Goal: Task Accomplishment & Management: Manage account settings

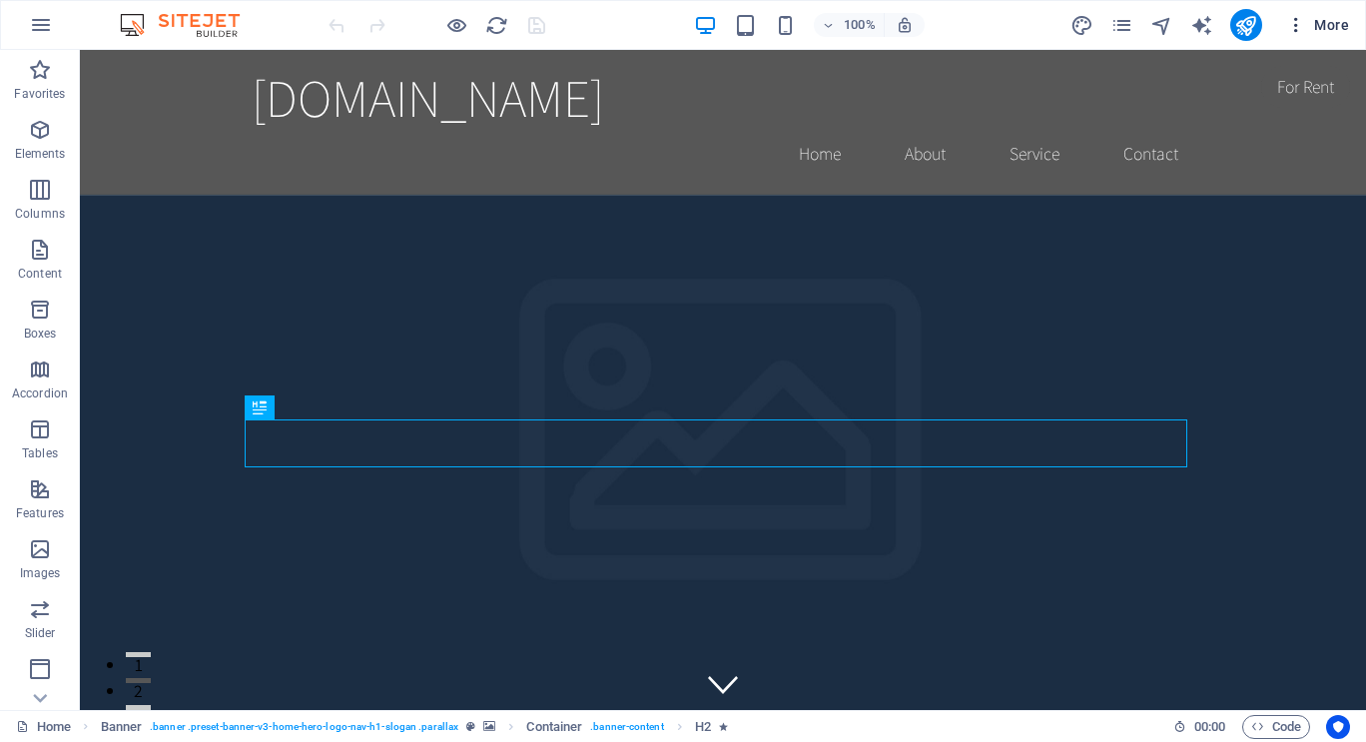
click at [1292, 20] on icon "button" at bounding box center [1296, 25] width 20 height 20
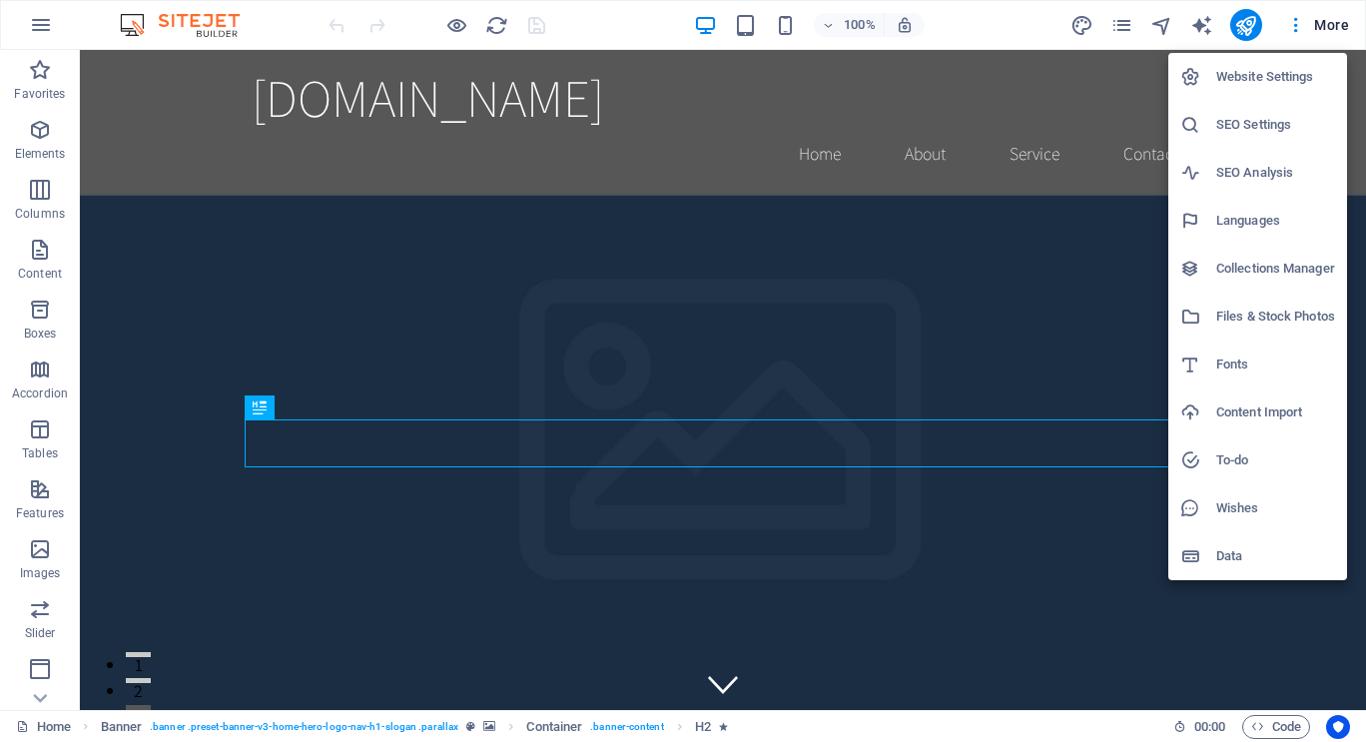
click at [1325, 27] on div at bounding box center [683, 371] width 1366 height 742
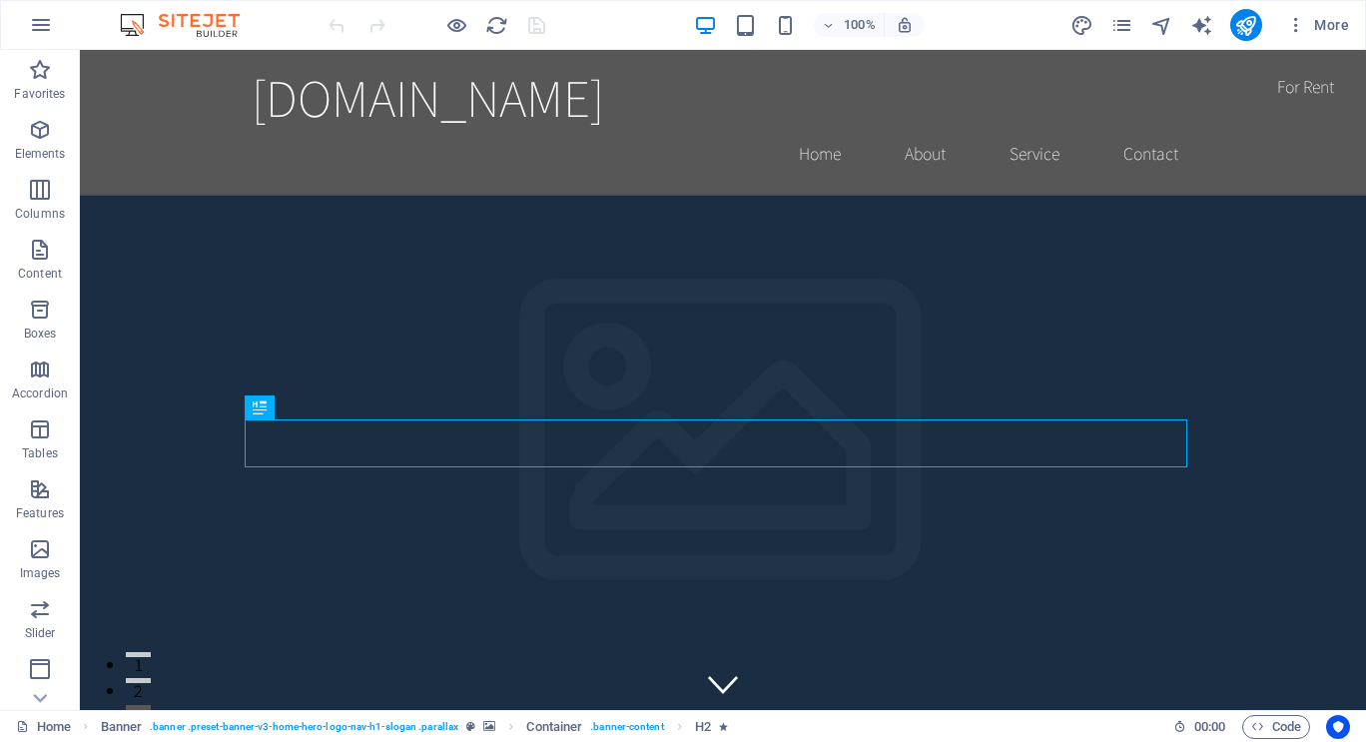
click at [1325, 27] on span "More" at bounding box center [1317, 25] width 63 height 20
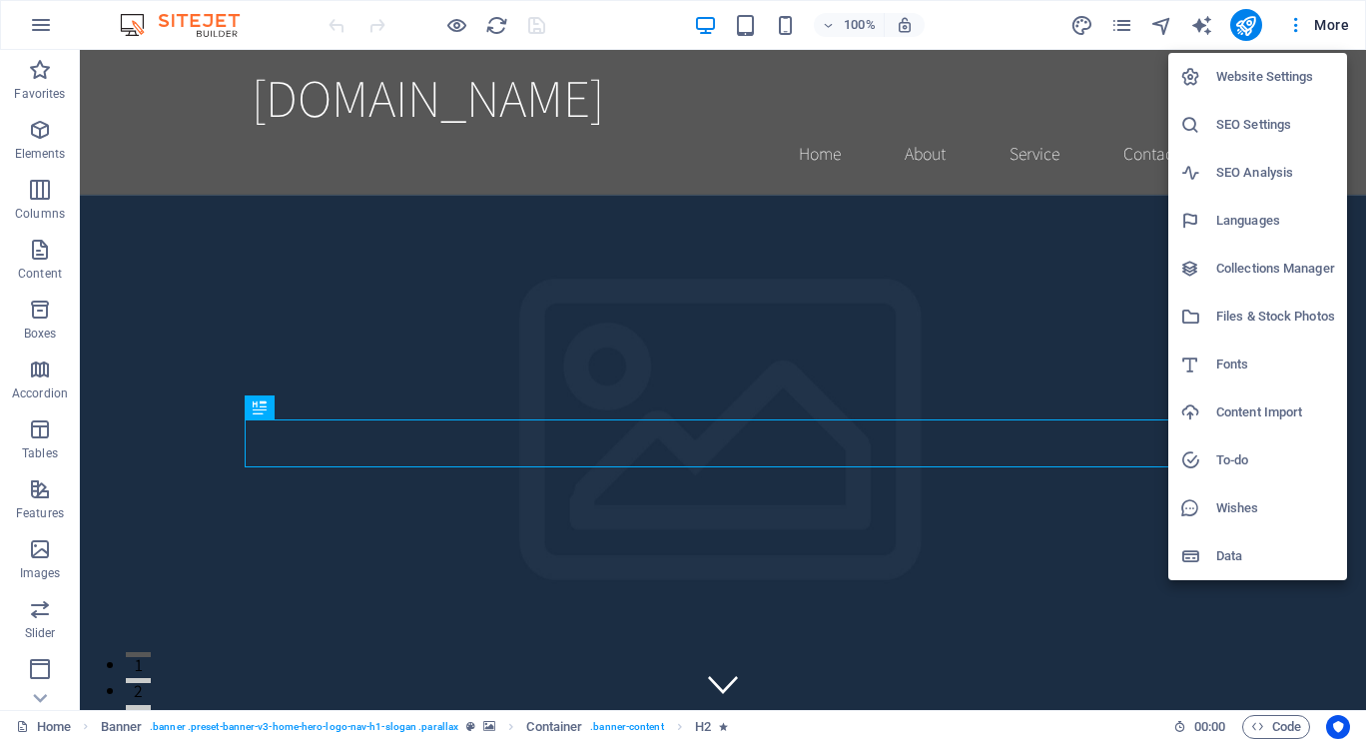
click at [1117, 22] on div at bounding box center [683, 371] width 1366 height 742
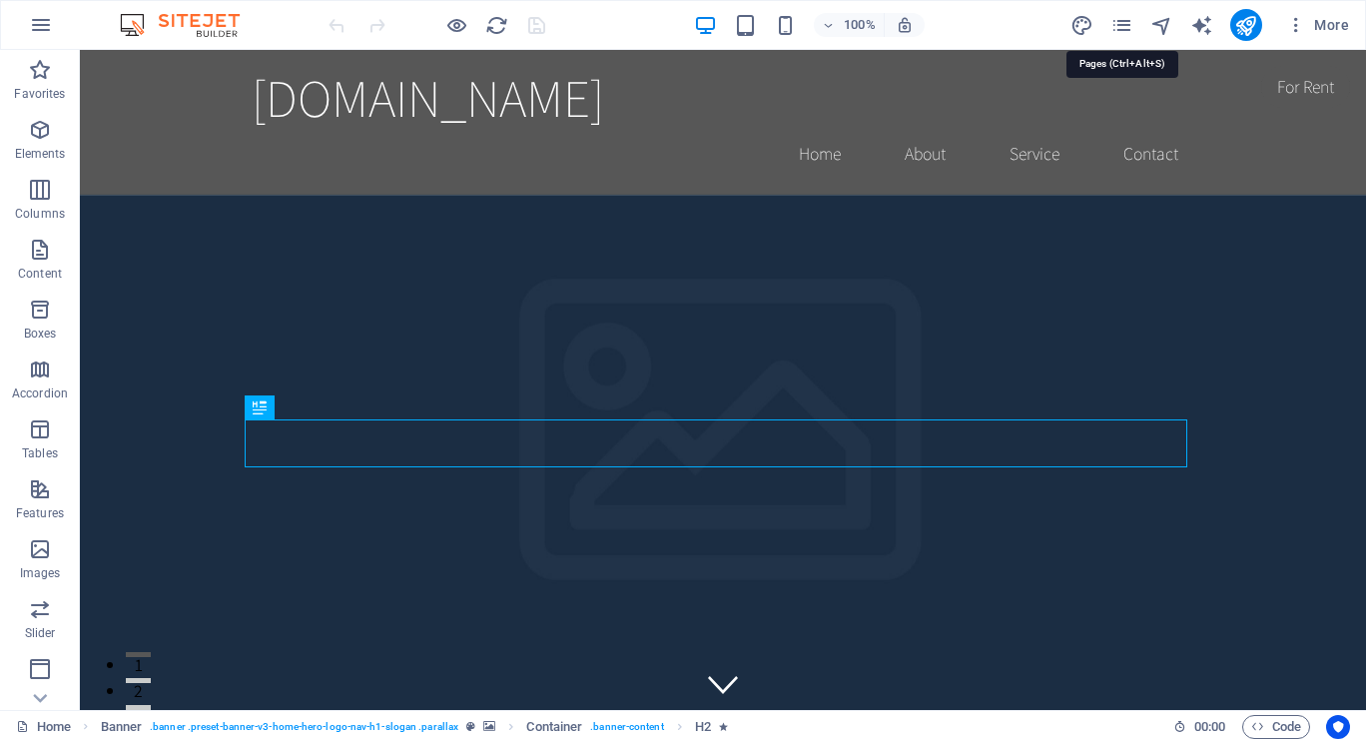
click at [1117, 22] on icon "pages" at bounding box center [1121, 25] width 23 height 23
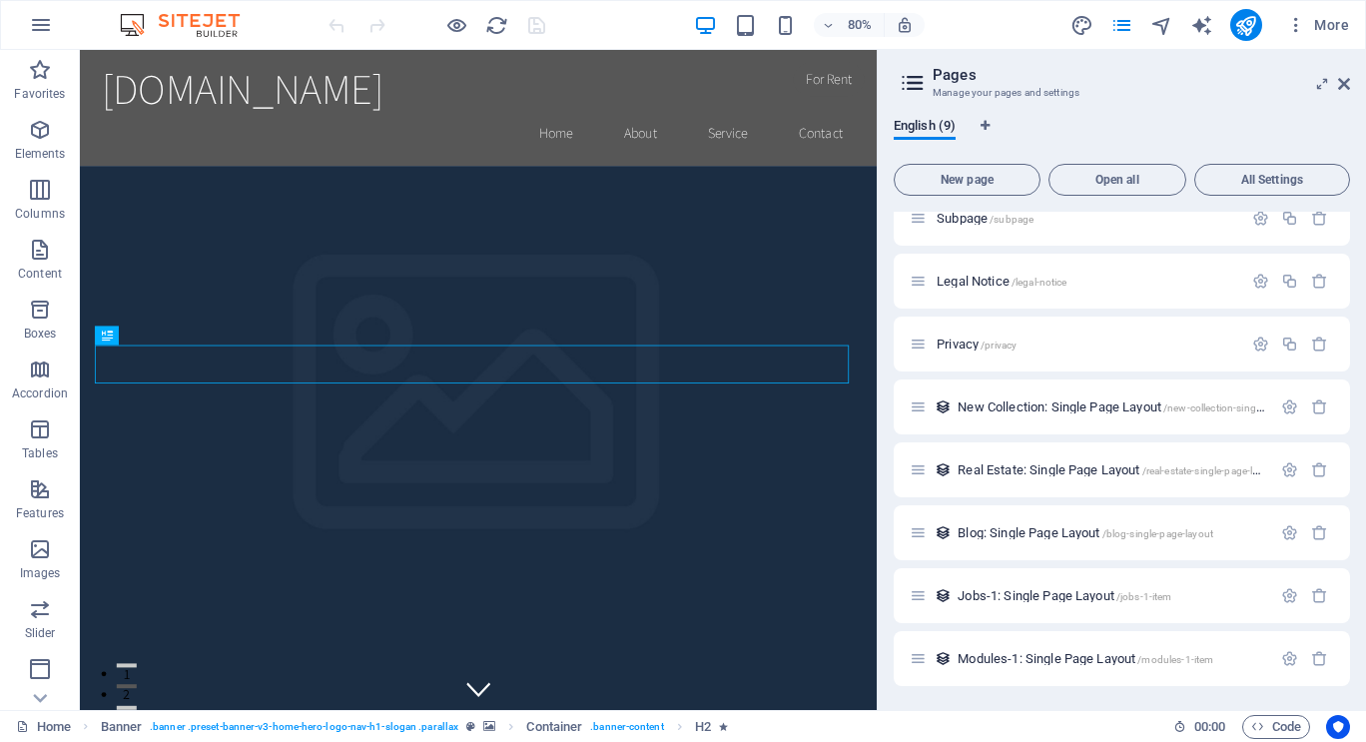
scroll to position [80, 0]
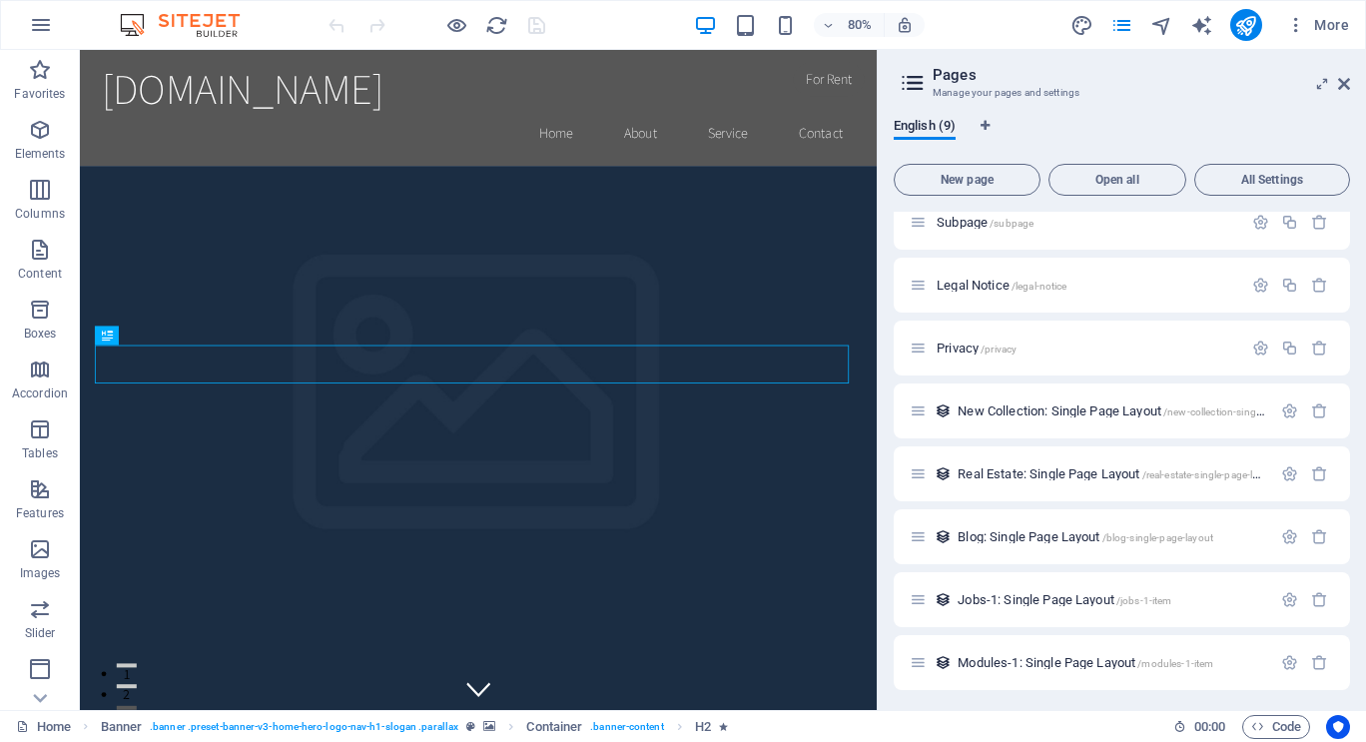
click at [1038, 268] on div "Legal Notice /legal-notice" at bounding box center [1121, 285] width 456 height 55
click at [1151, 68] on h2 "Pages" at bounding box center [1140, 75] width 417 height 18
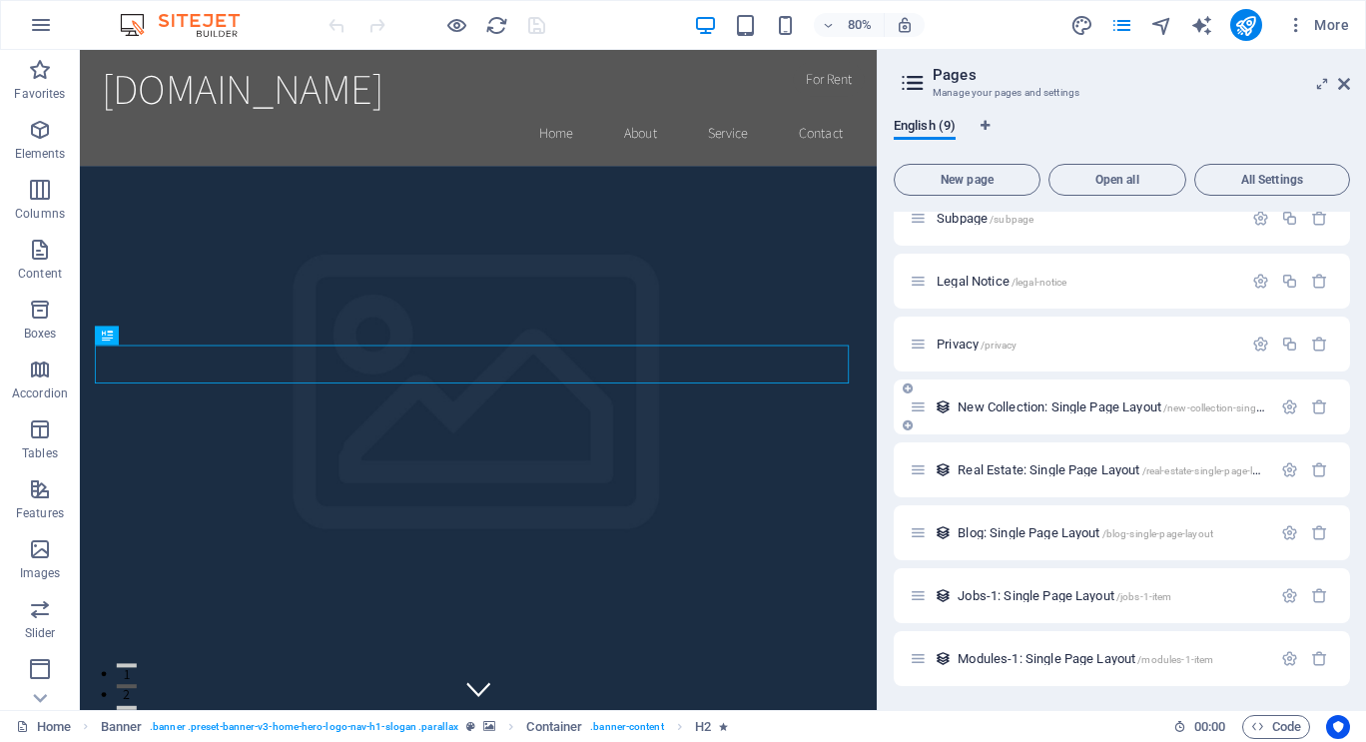
scroll to position [0, 0]
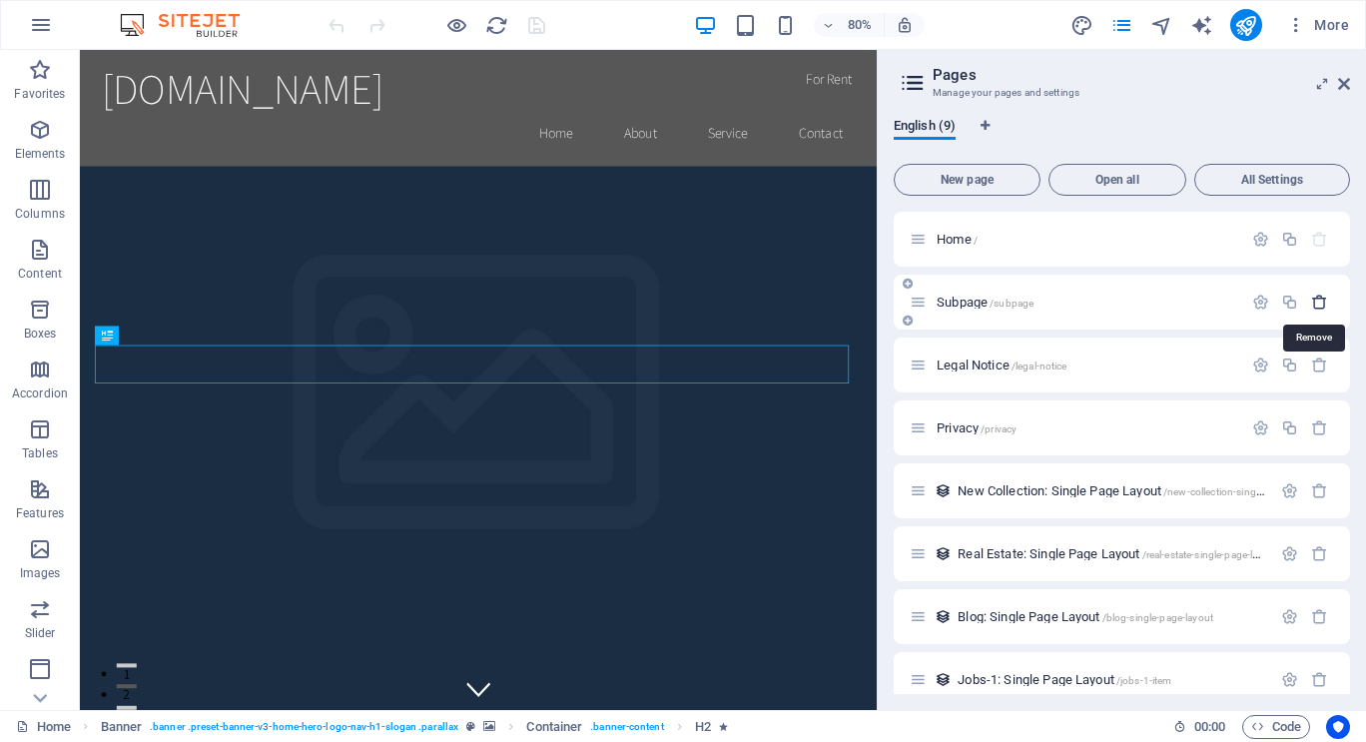
click at [1320, 308] on icon "button" at bounding box center [1319, 301] width 17 height 17
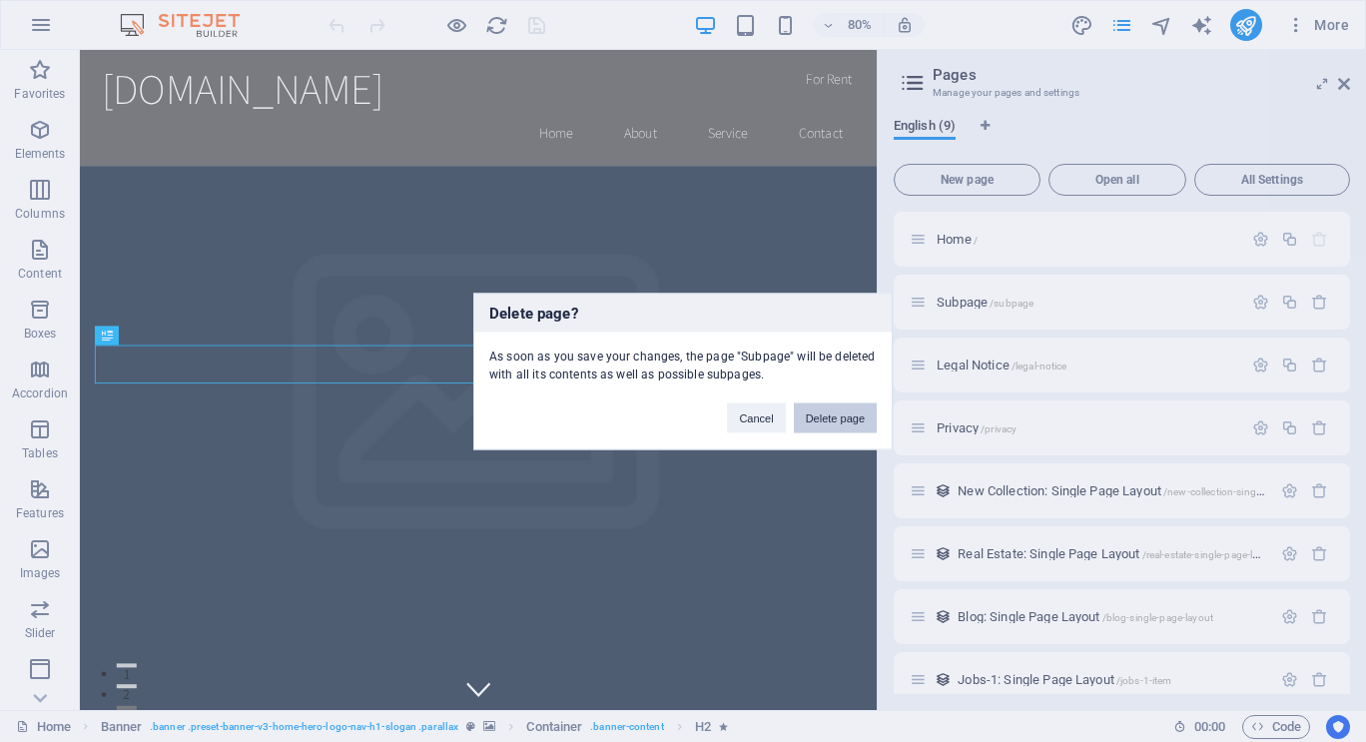
click at [830, 417] on button "Delete page" at bounding box center [835, 417] width 83 height 30
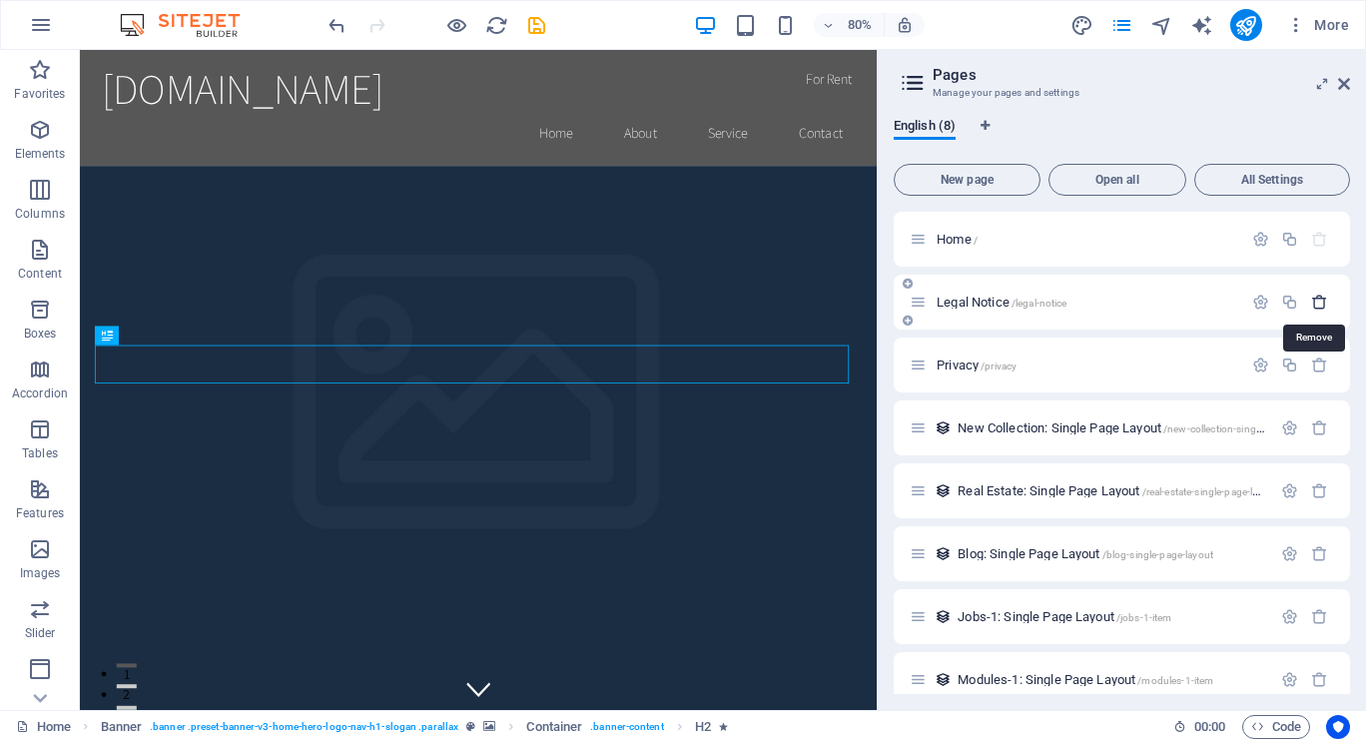
click at [1311, 302] on icon "button" at bounding box center [1319, 301] width 17 height 17
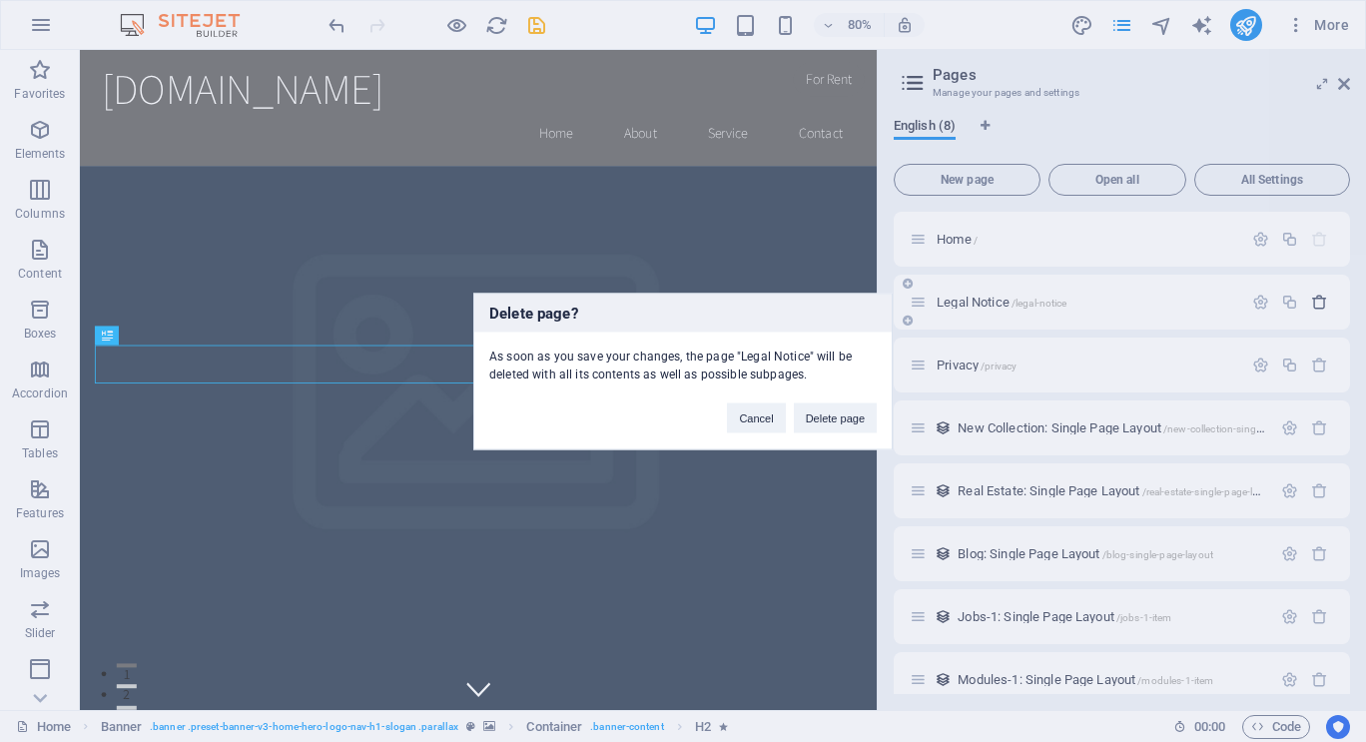
click at [1310, 302] on div "Delete page? As soon as you save your changes, the page "Legal Notice" will be …" at bounding box center [683, 371] width 1366 height 742
click at [819, 424] on button "Delete page" at bounding box center [835, 417] width 83 height 30
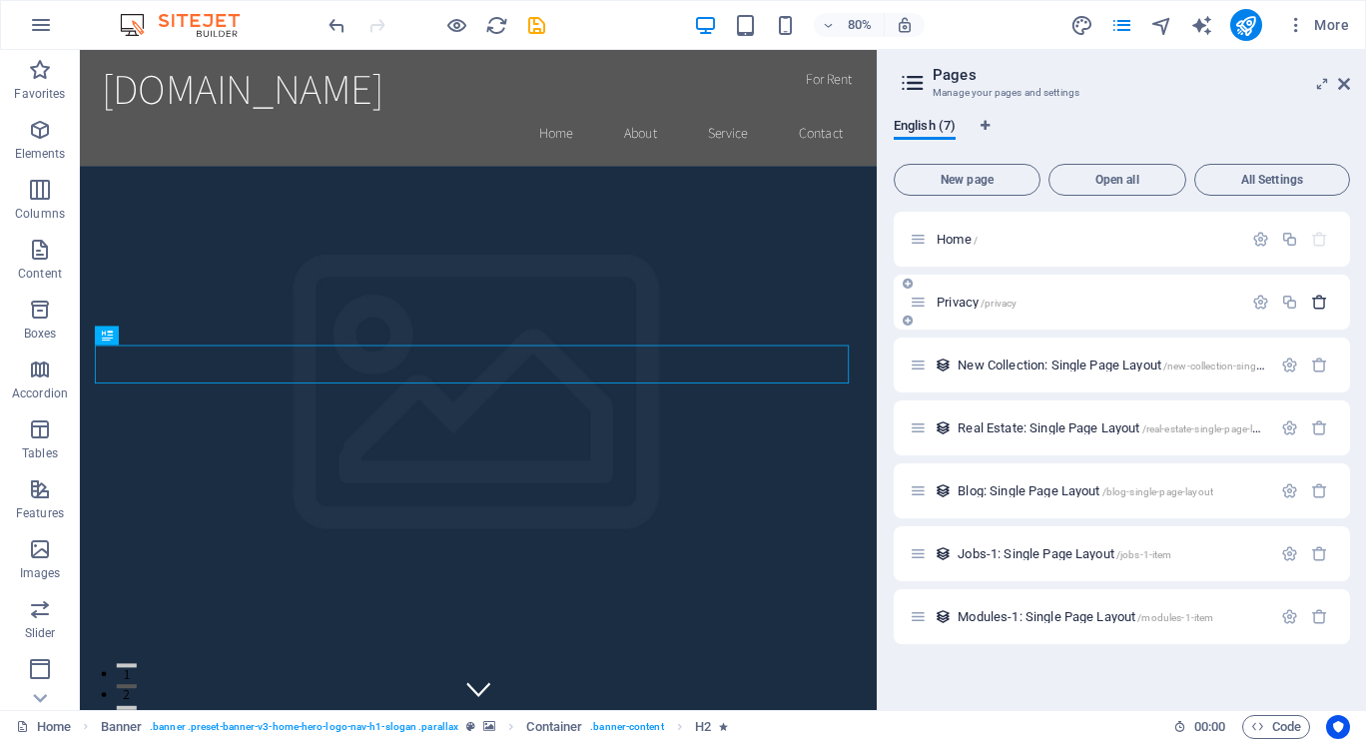
click at [1323, 303] on icon "button" at bounding box center [1319, 301] width 17 height 17
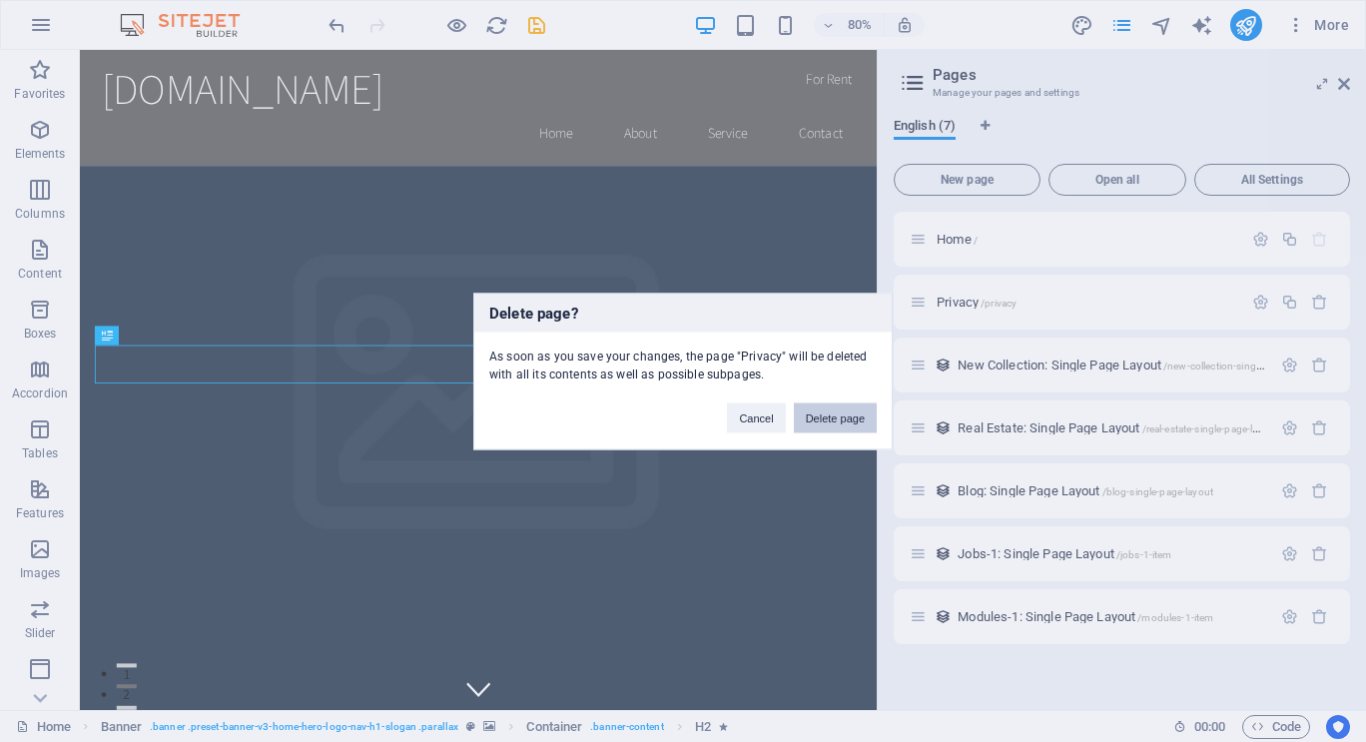
click at [818, 418] on button "Delete page" at bounding box center [835, 417] width 83 height 30
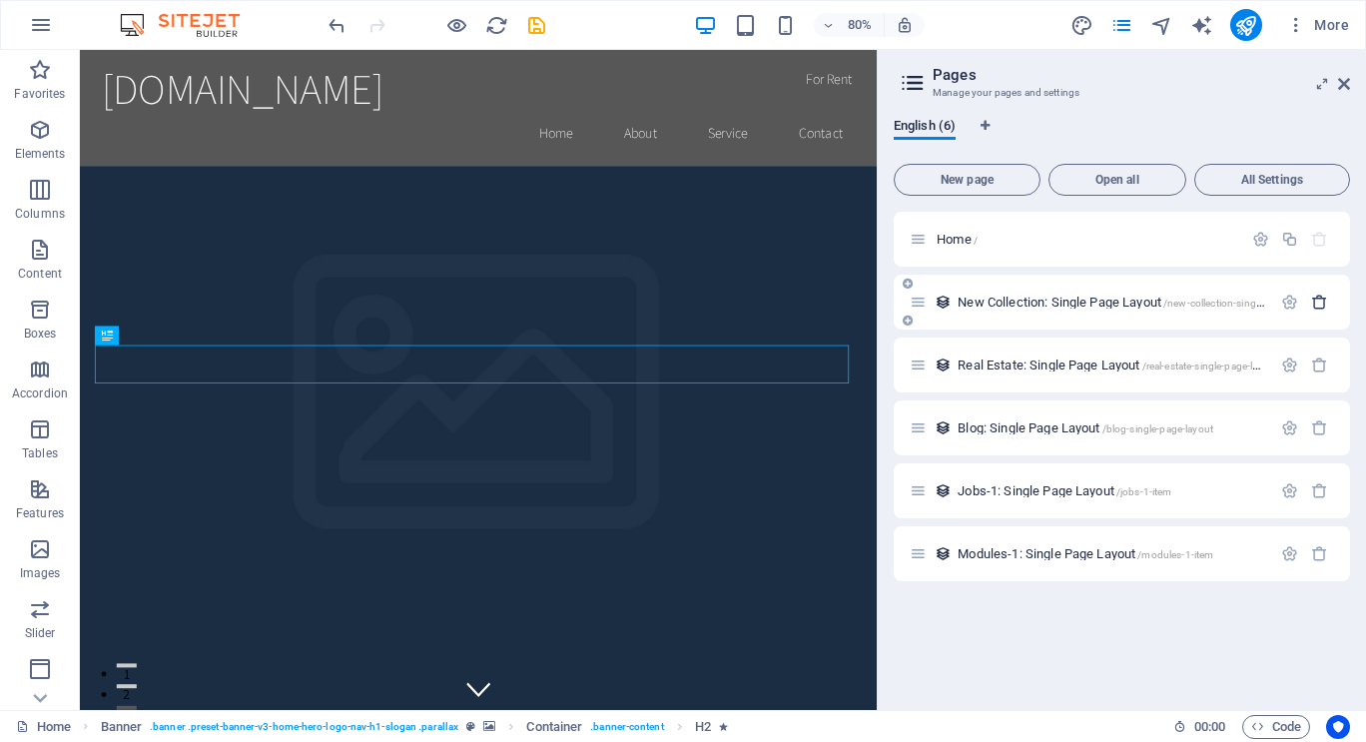
click at [1318, 300] on icon "button" at bounding box center [1319, 301] width 17 height 17
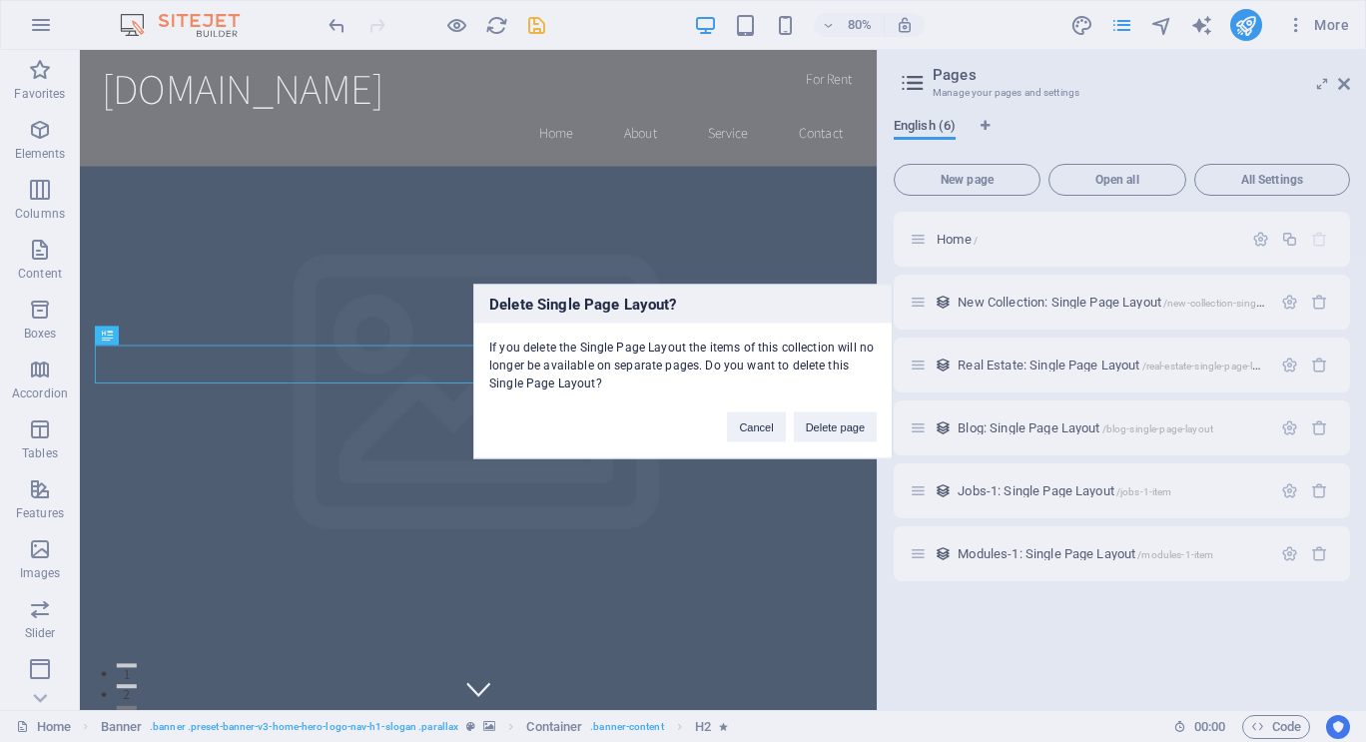
click at [1129, 375] on div "Delete Single Page Layout? If you delete the Single Page Layout the items of th…" at bounding box center [683, 371] width 1366 height 742
click at [837, 406] on div "Cancel Delete page" at bounding box center [802, 416] width 180 height 51
click at [828, 430] on button "Delete page" at bounding box center [835, 426] width 83 height 30
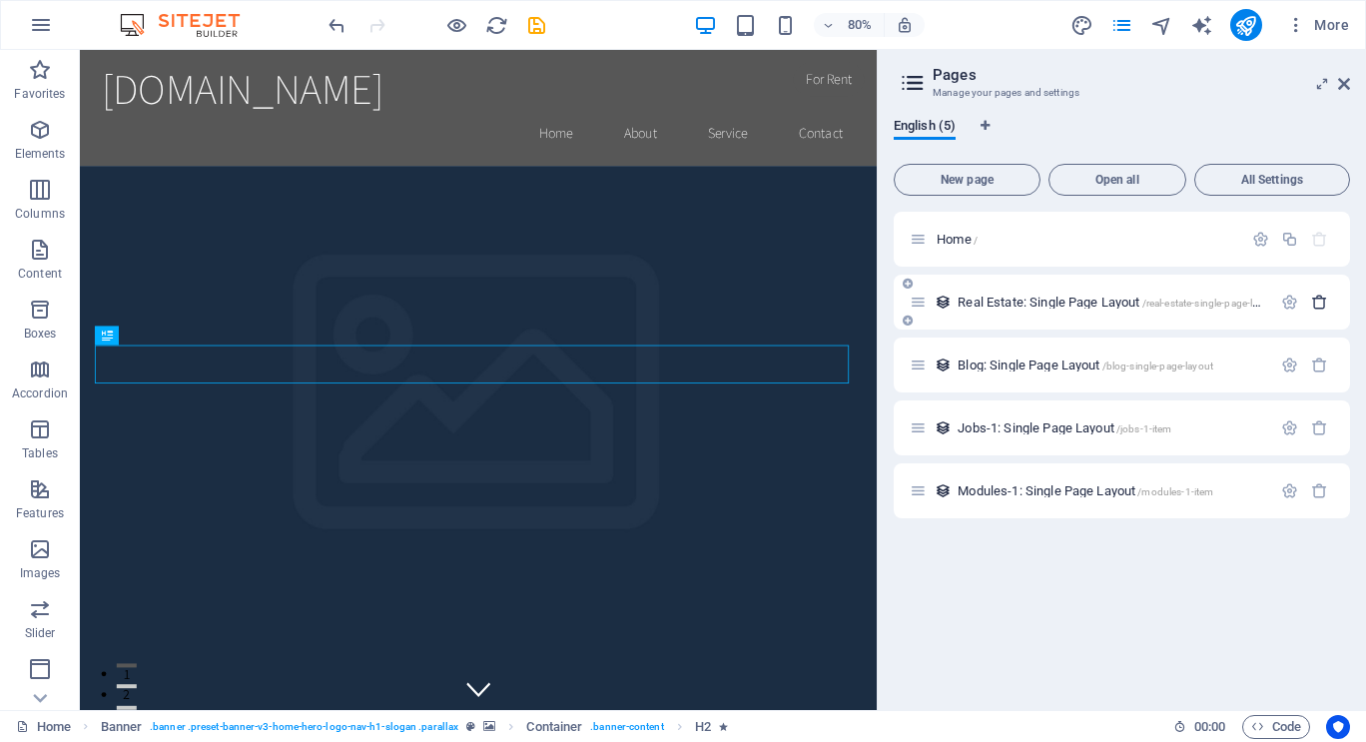
click at [1321, 300] on icon "button" at bounding box center [1319, 301] width 17 height 17
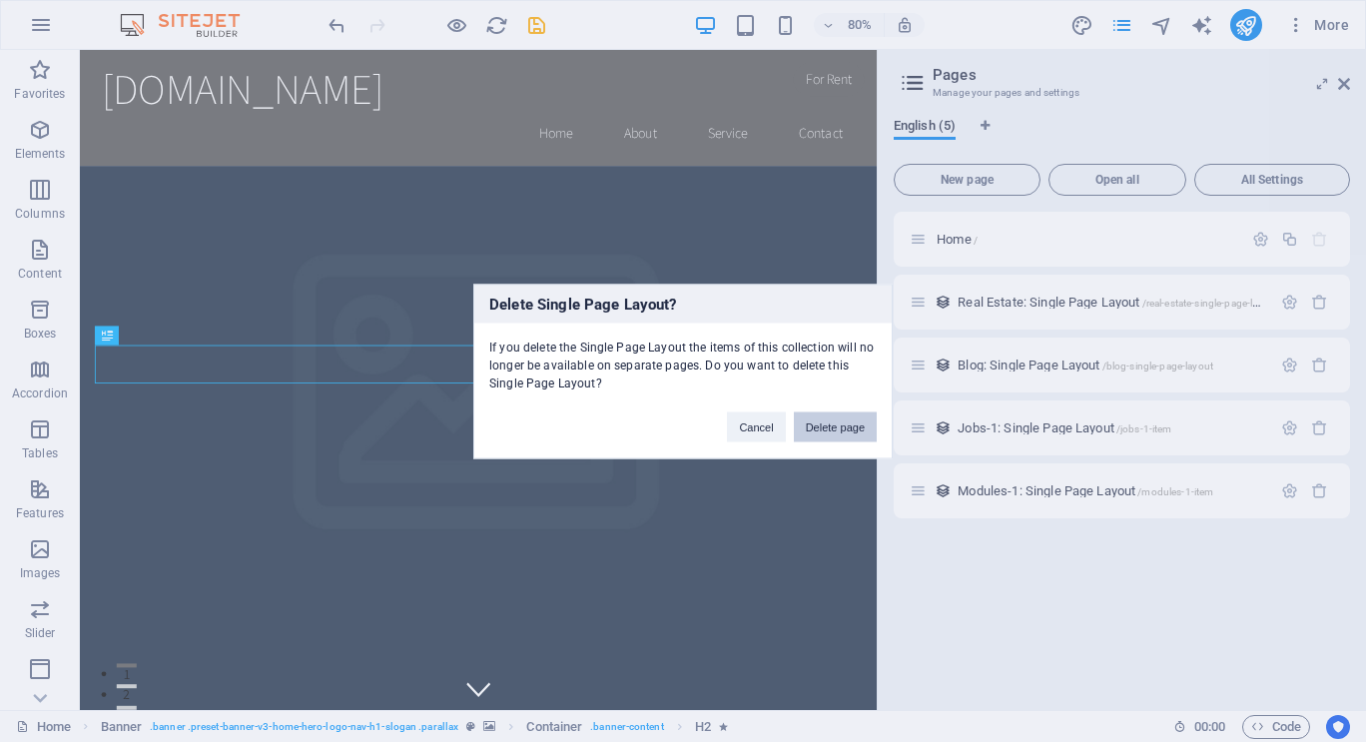
click at [819, 416] on button "Delete page" at bounding box center [835, 426] width 83 height 30
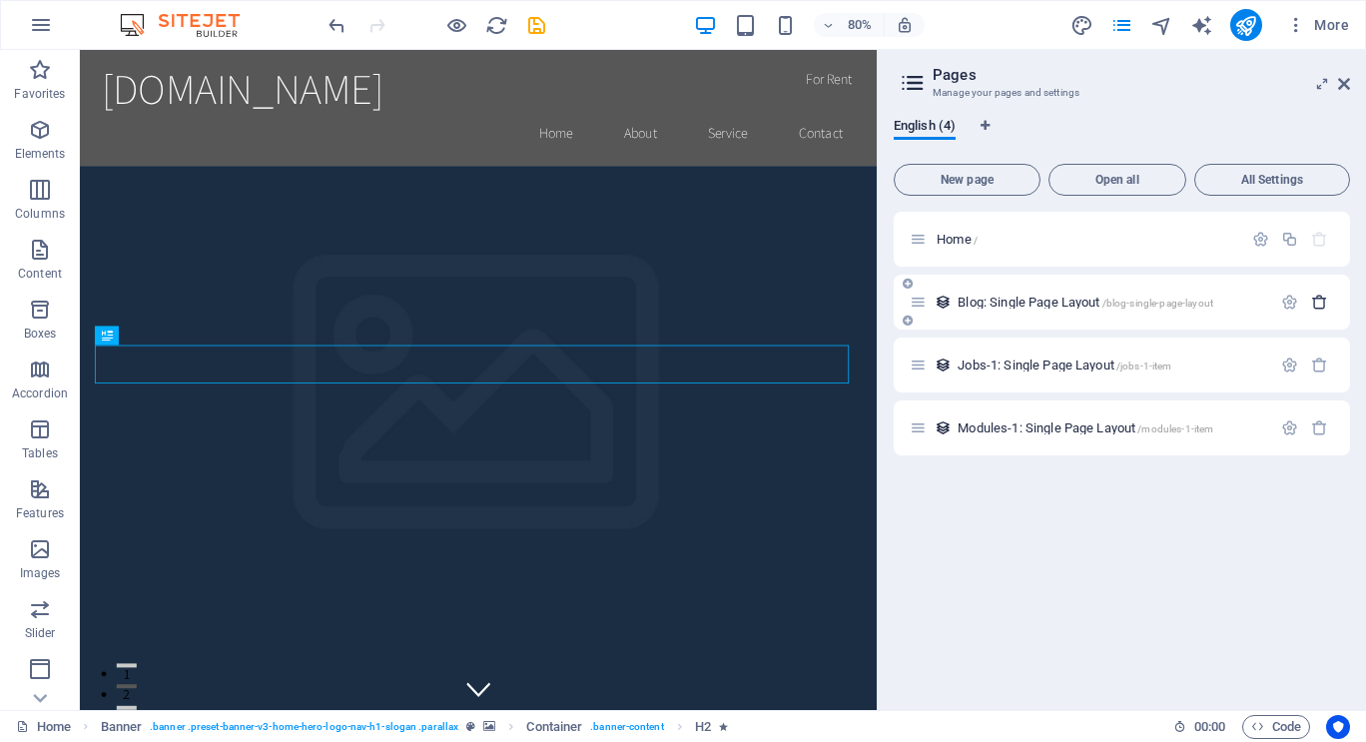
click at [1325, 303] on icon "button" at bounding box center [1319, 301] width 17 height 17
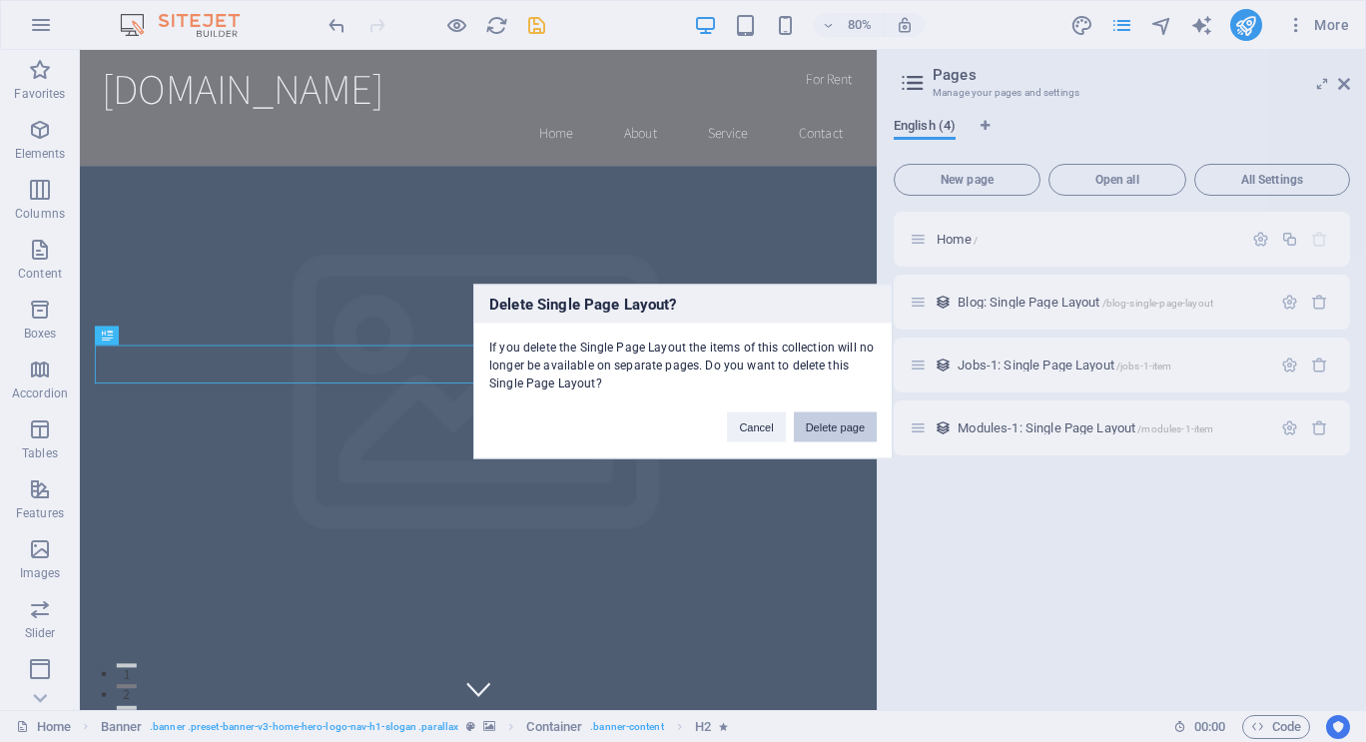
click at [836, 419] on button "Delete page" at bounding box center [835, 426] width 83 height 30
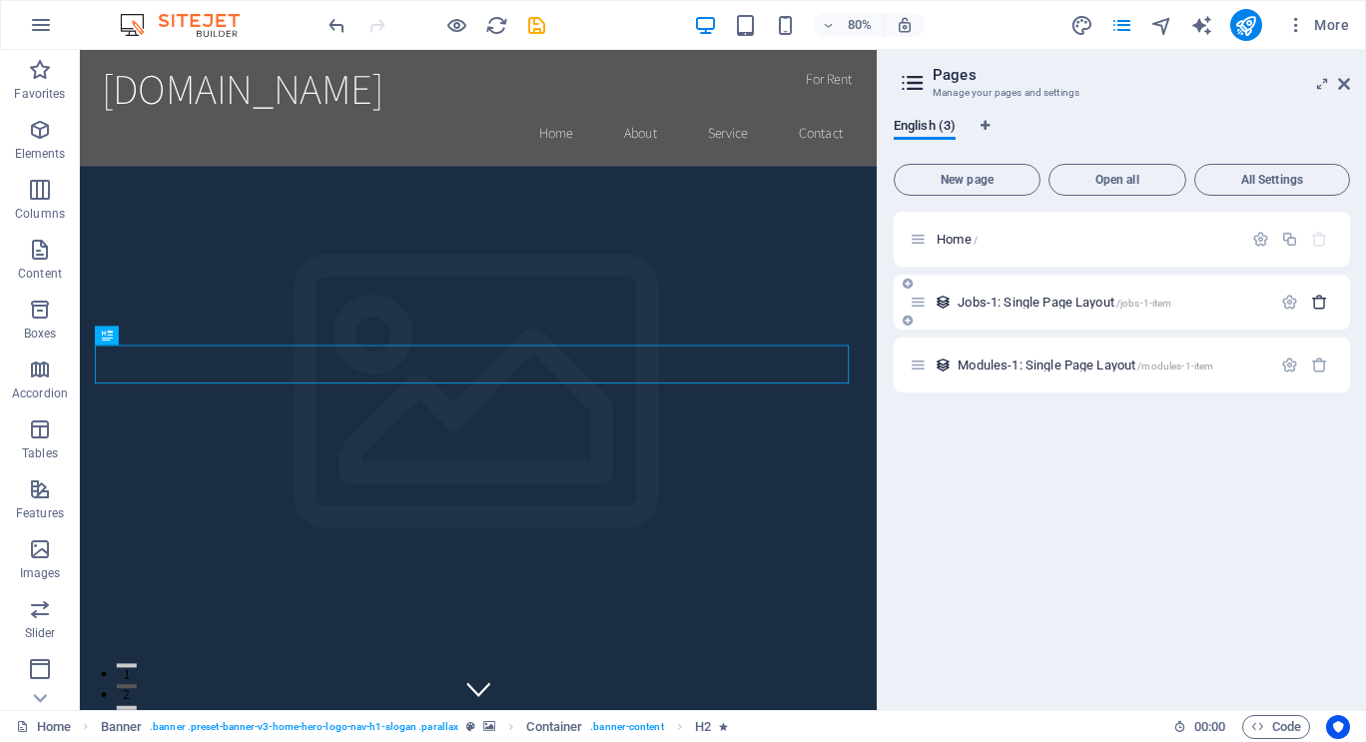
click at [1321, 300] on icon "button" at bounding box center [1319, 301] width 17 height 17
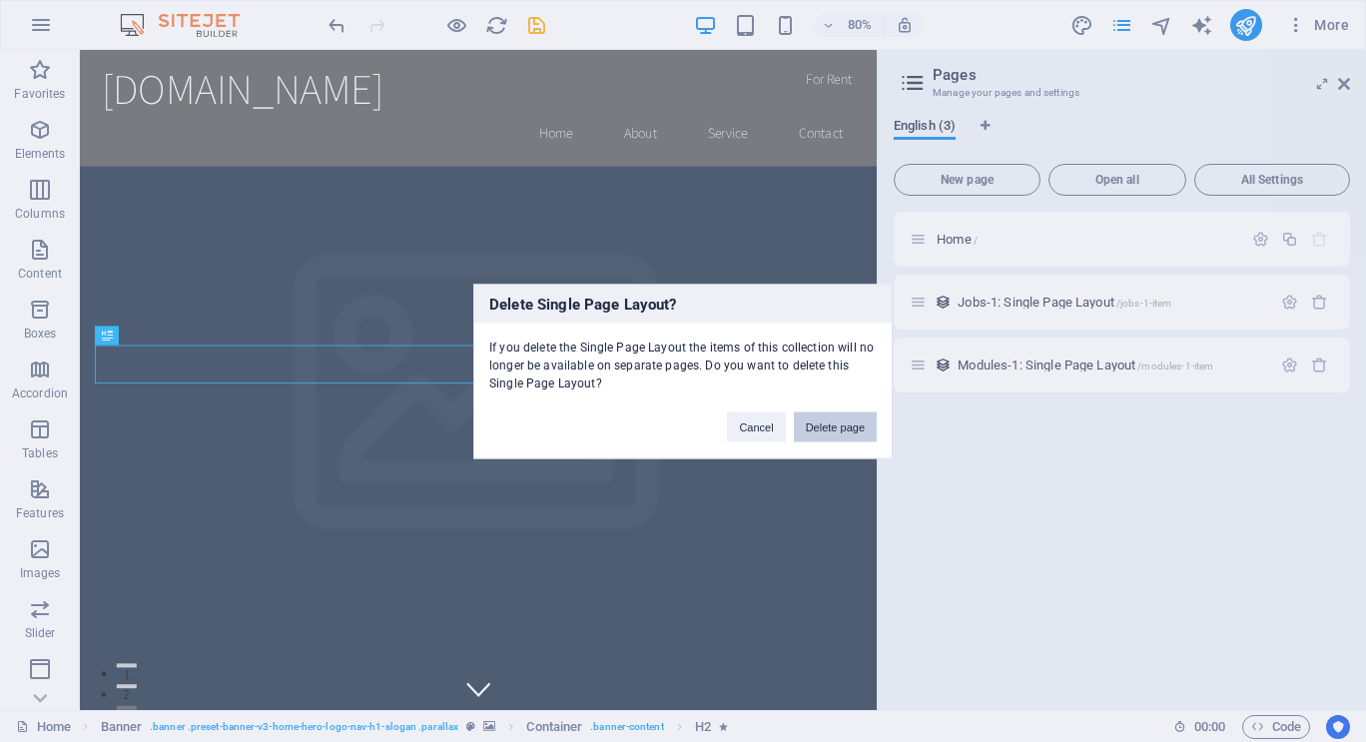
click at [827, 430] on button "Delete page" at bounding box center [835, 426] width 83 height 30
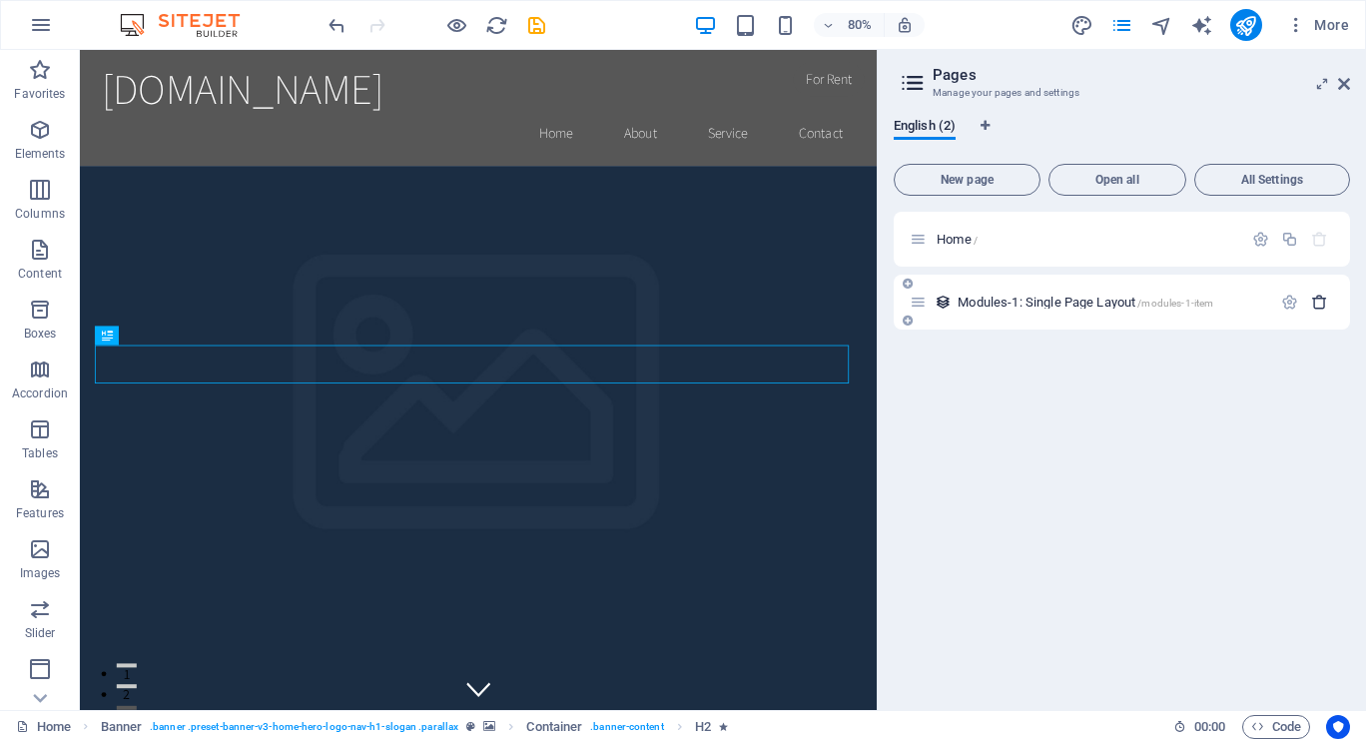
click at [1327, 306] on icon "button" at bounding box center [1319, 301] width 17 height 17
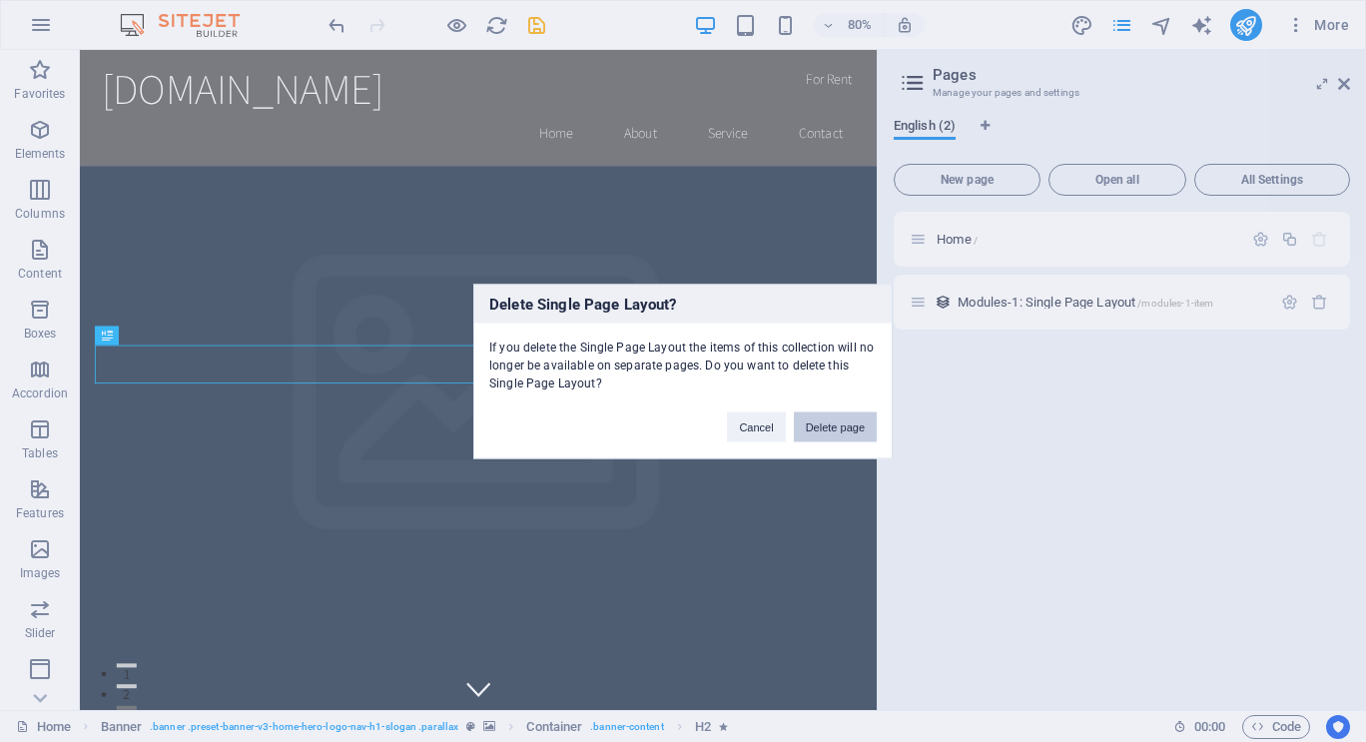
click at [841, 420] on button "Delete page" at bounding box center [835, 426] width 83 height 30
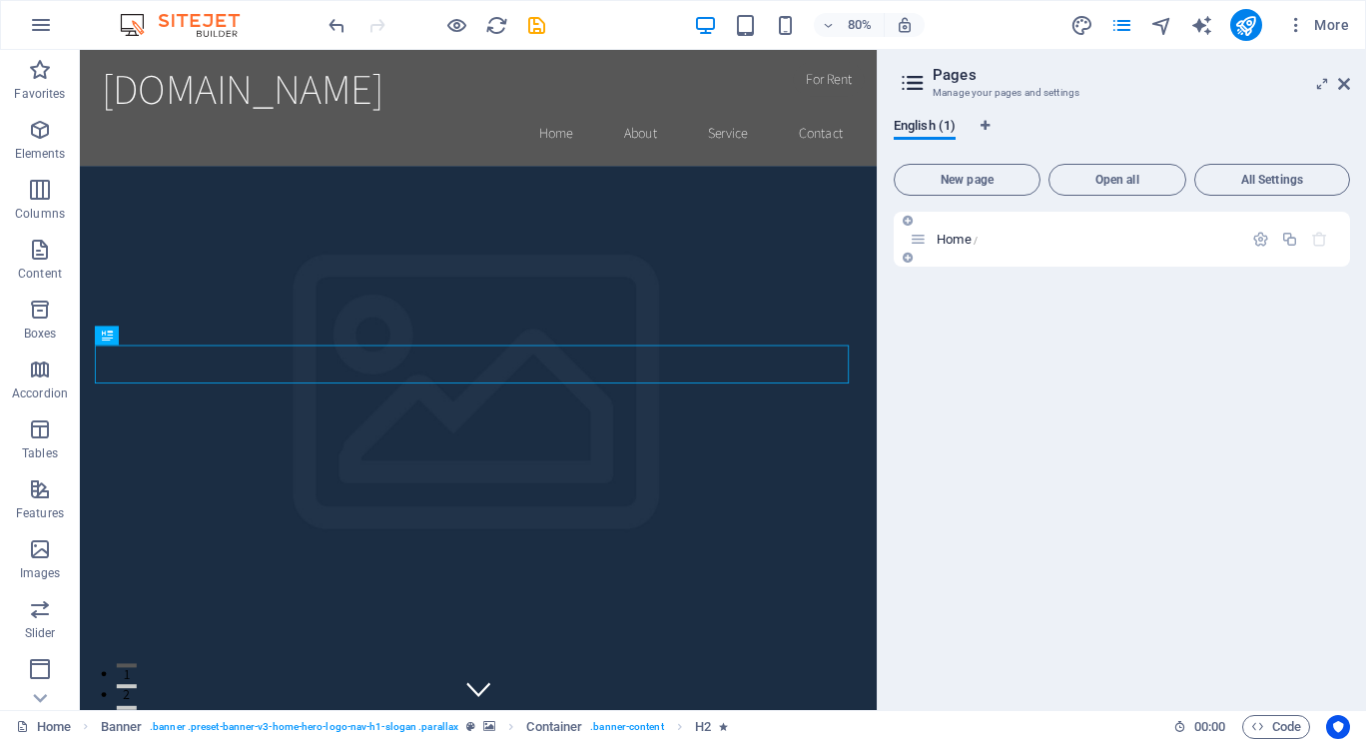
click at [910, 250] on div at bounding box center [907, 258] width 12 height 18
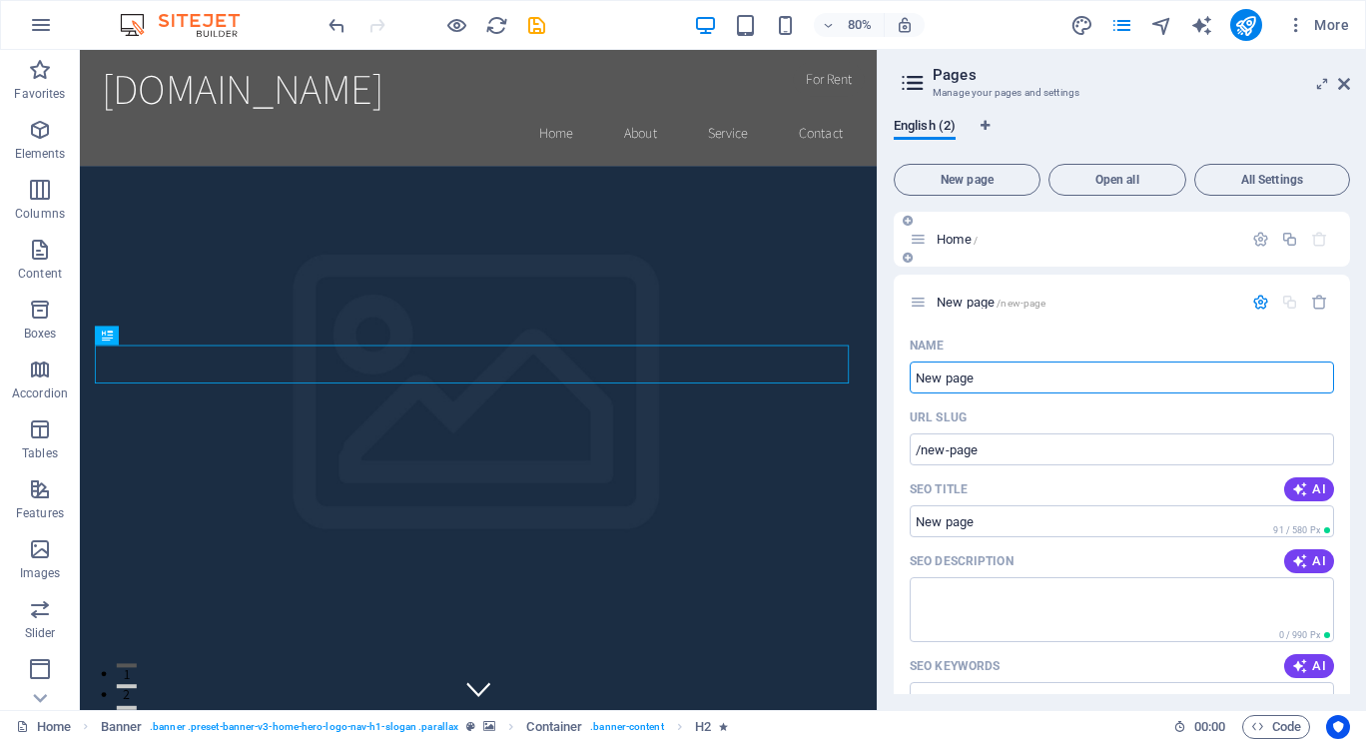
click at [939, 240] on span "Home /" at bounding box center [956, 239] width 41 height 15
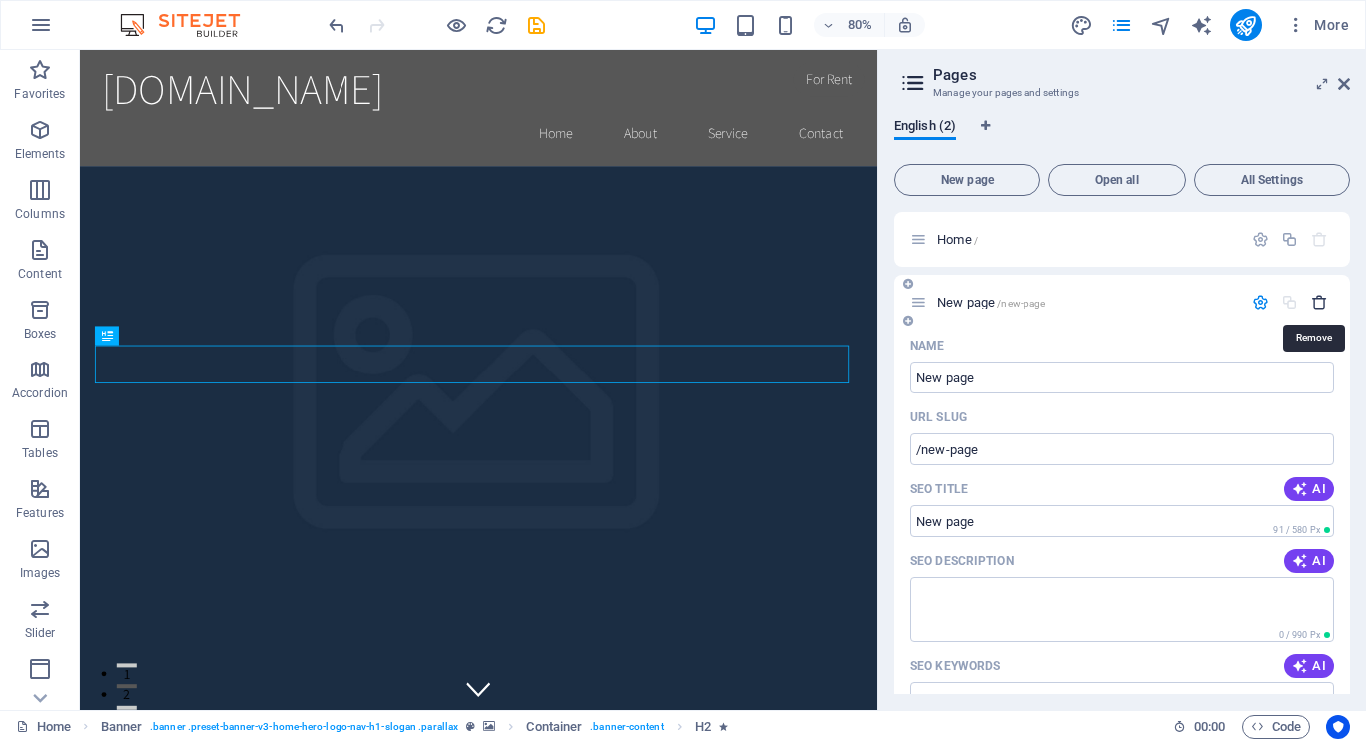
click at [1317, 302] on icon "button" at bounding box center [1319, 301] width 17 height 17
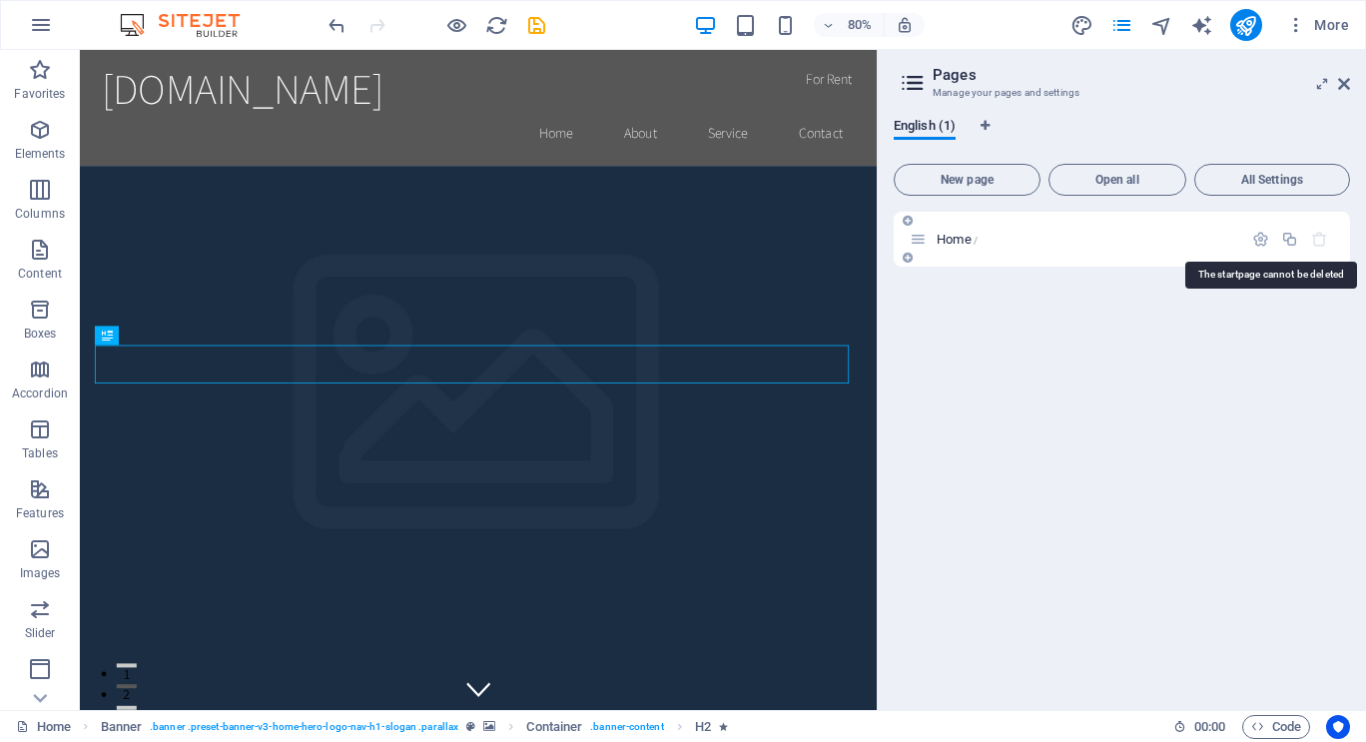
click at [1327, 241] on icon "button" at bounding box center [1319, 239] width 17 height 17
click at [1338, 86] on icon at bounding box center [1344, 84] width 12 height 16
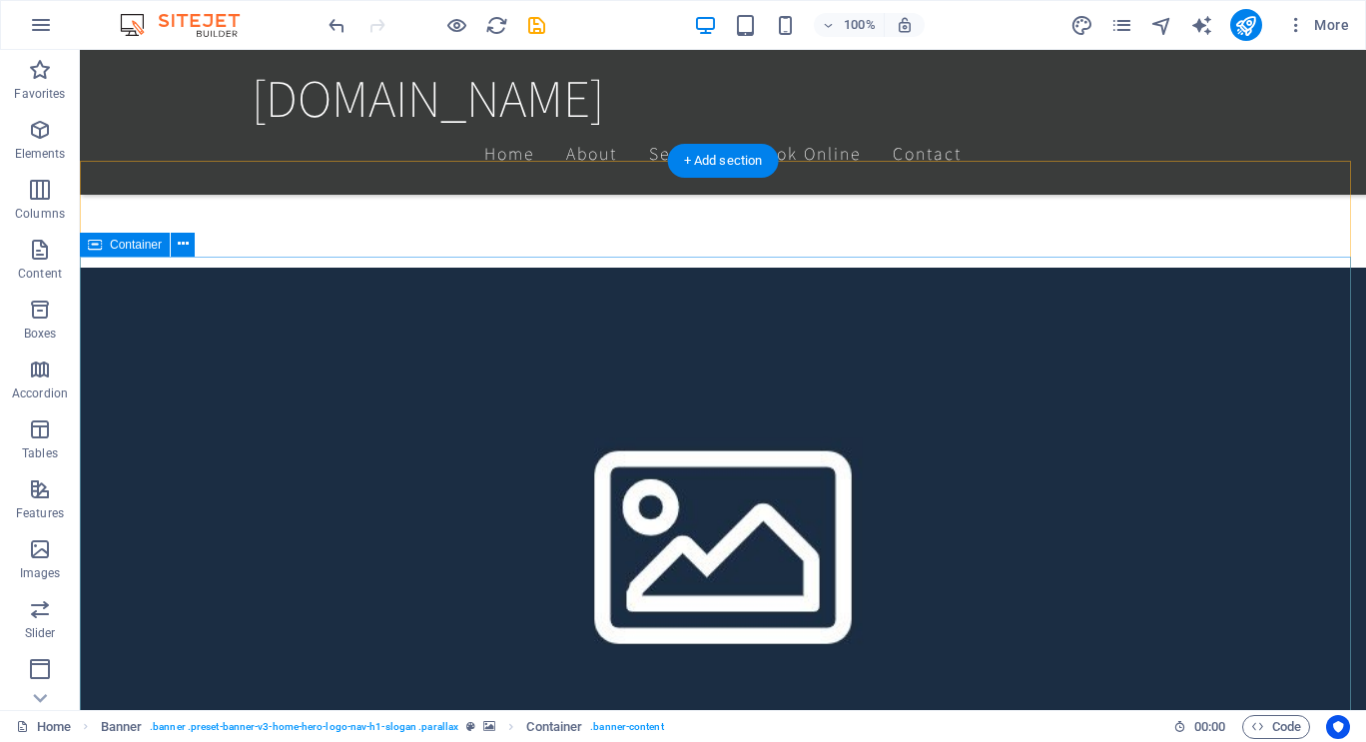
scroll to position [980, 0]
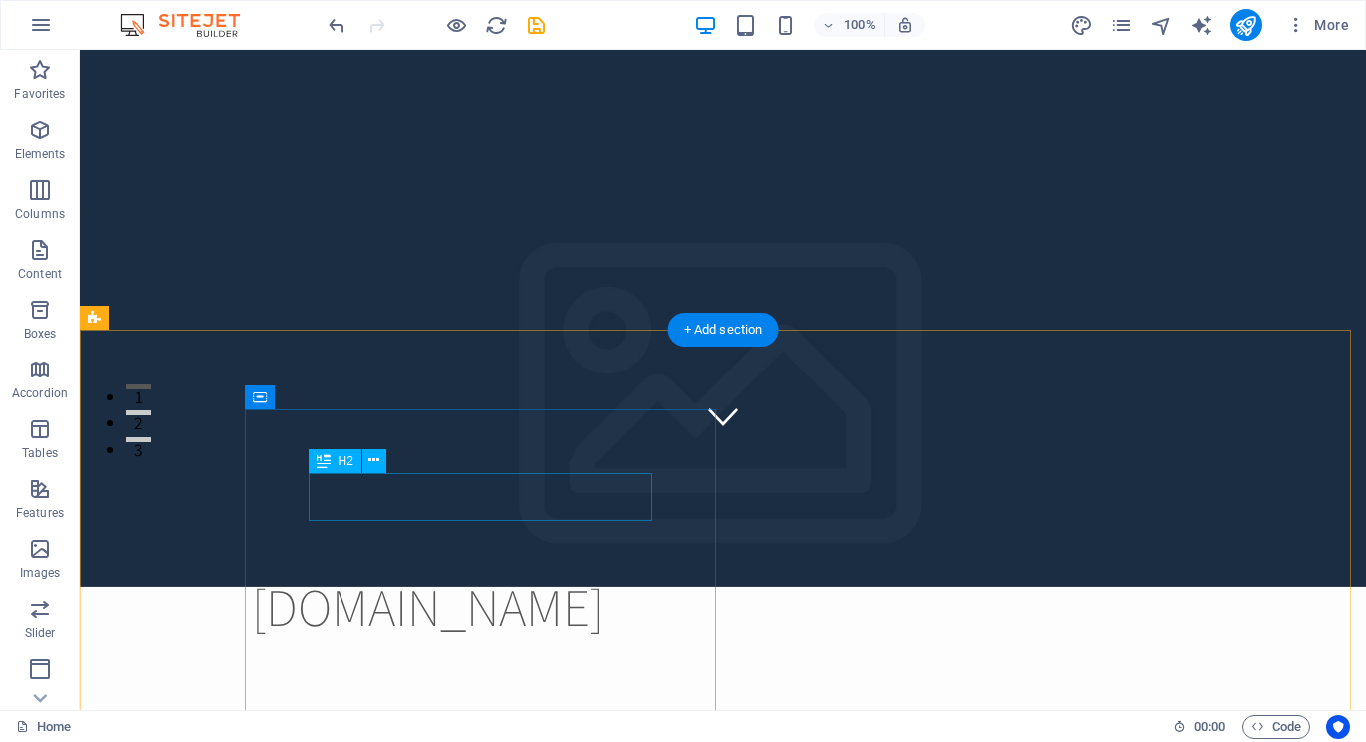
scroll to position [0, 0]
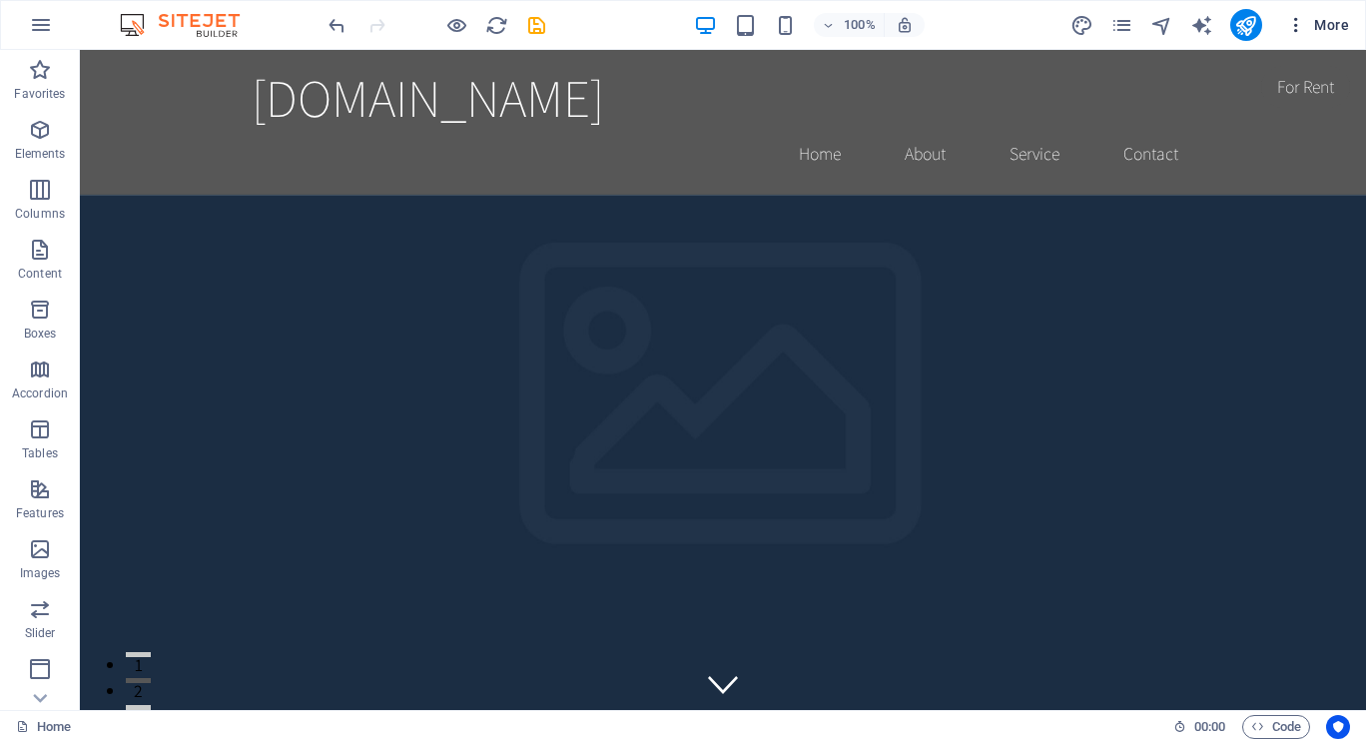
click at [1298, 28] on icon "button" at bounding box center [1296, 25] width 20 height 20
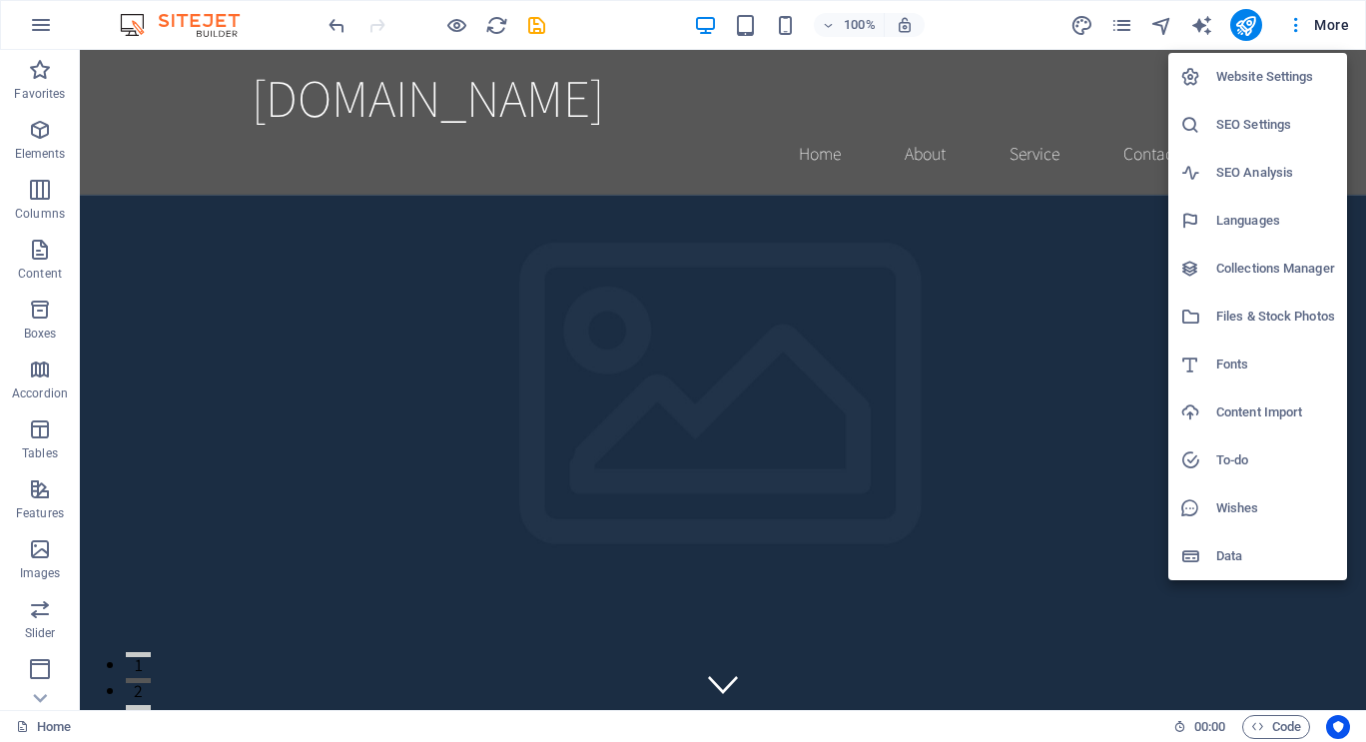
click at [37, 694] on div at bounding box center [683, 371] width 1366 height 742
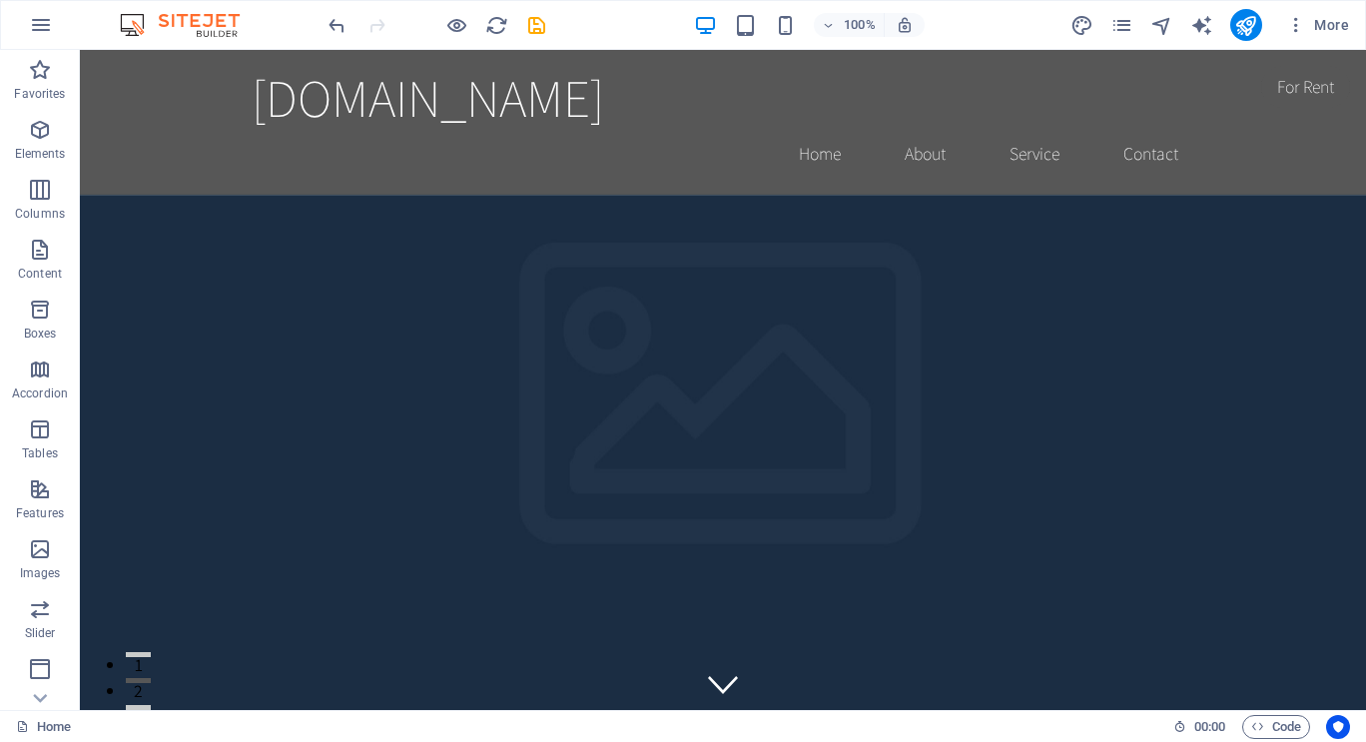
click at [37, 694] on icon at bounding box center [40, 698] width 28 height 28
click at [37, 694] on p "Collections" at bounding box center [39, 694] width 61 height 16
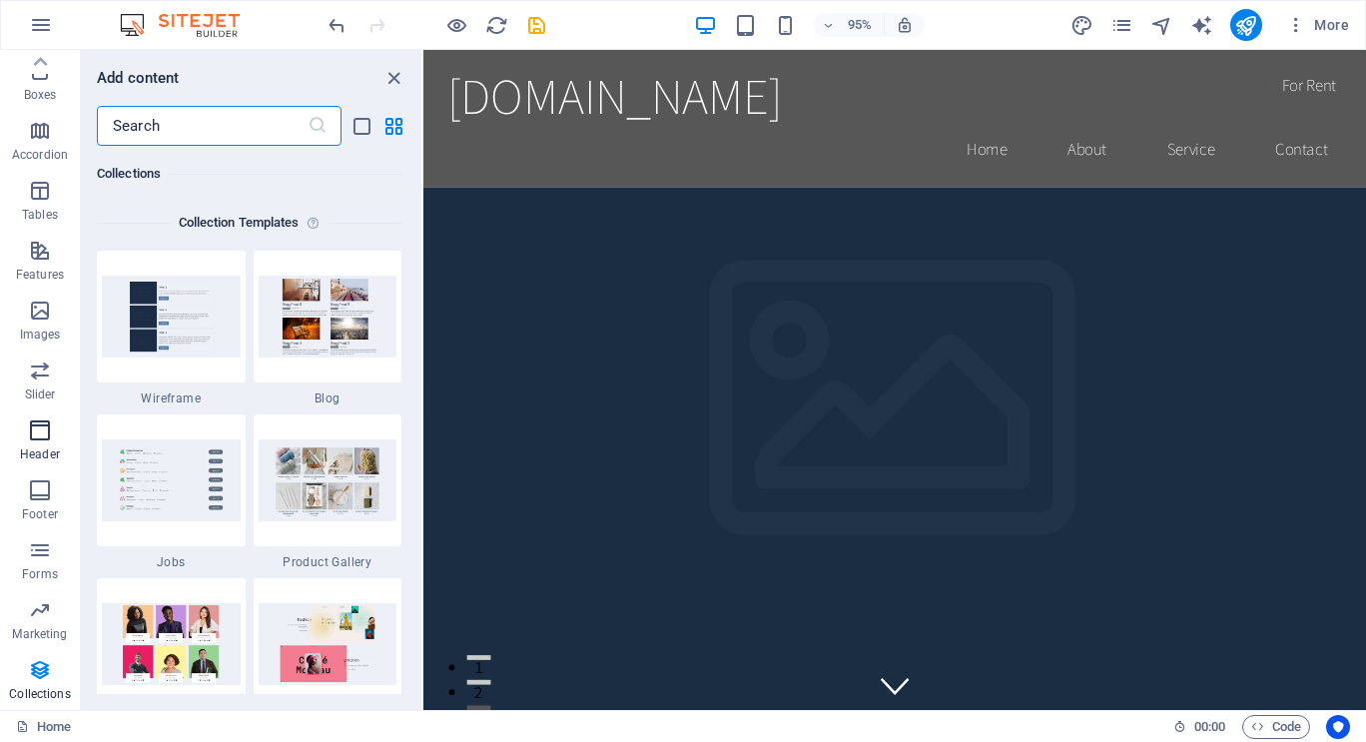
scroll to position [0, 0]
click at [1293, 30] on icon "button" at bounding box center [1296, 25] width 20 height 20
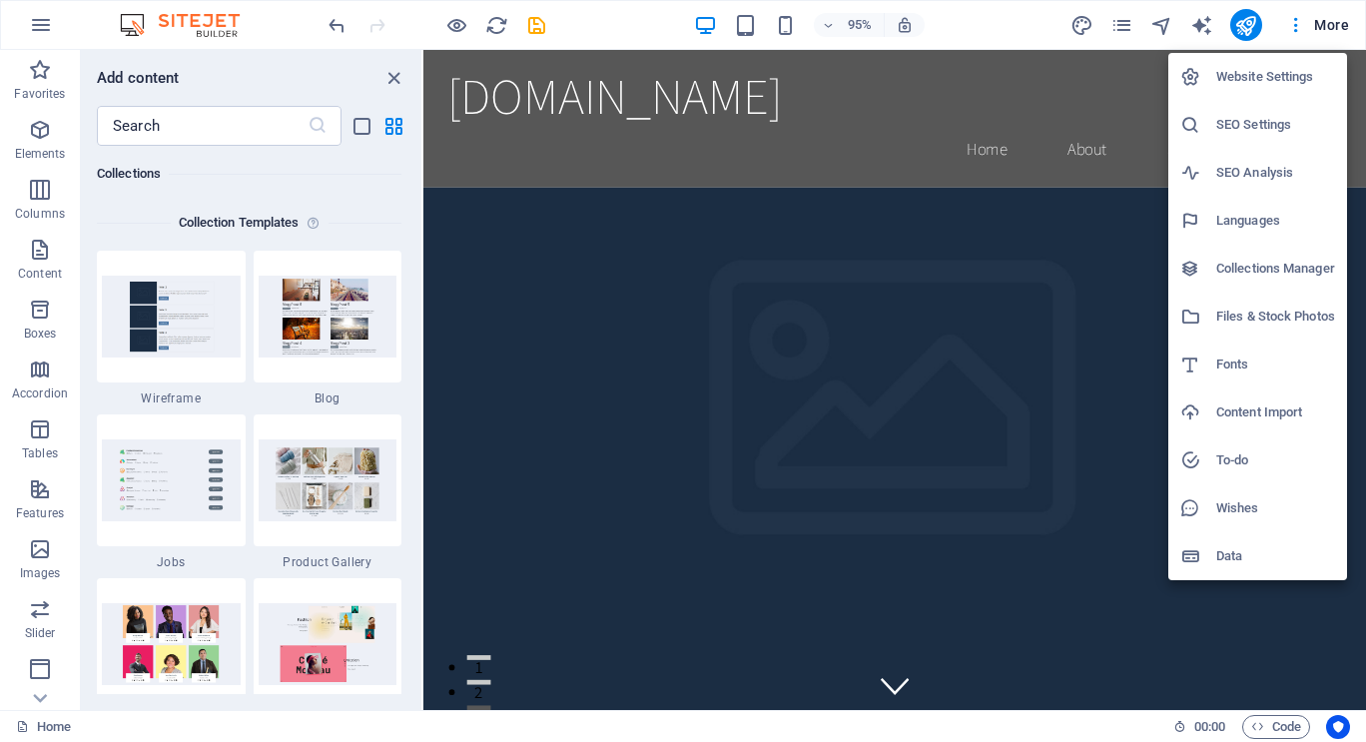
click at [1245, 77] on h6 "Website Settings" at bounding box center [1275, 77] width 119 height 24
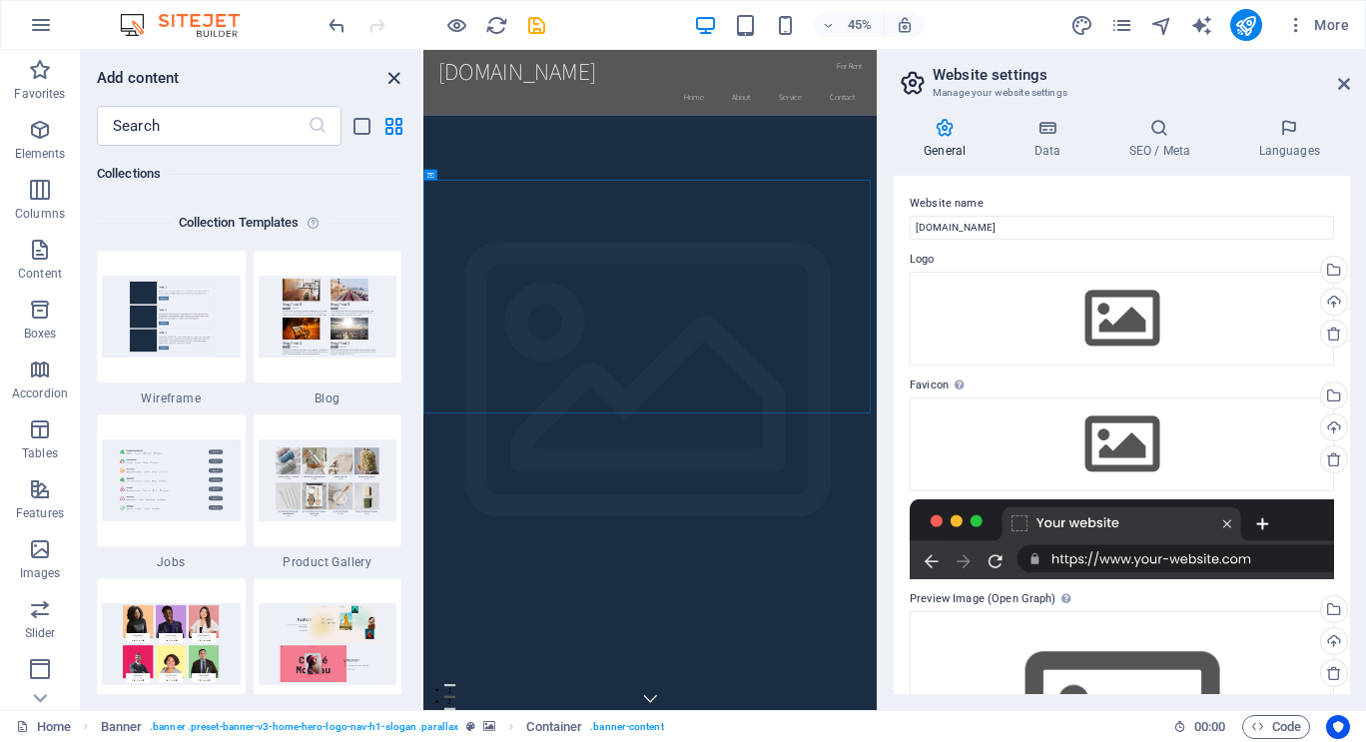
click at [395, 78] on icon "close panel" at bounding box center [393, 78] width 23 height 23
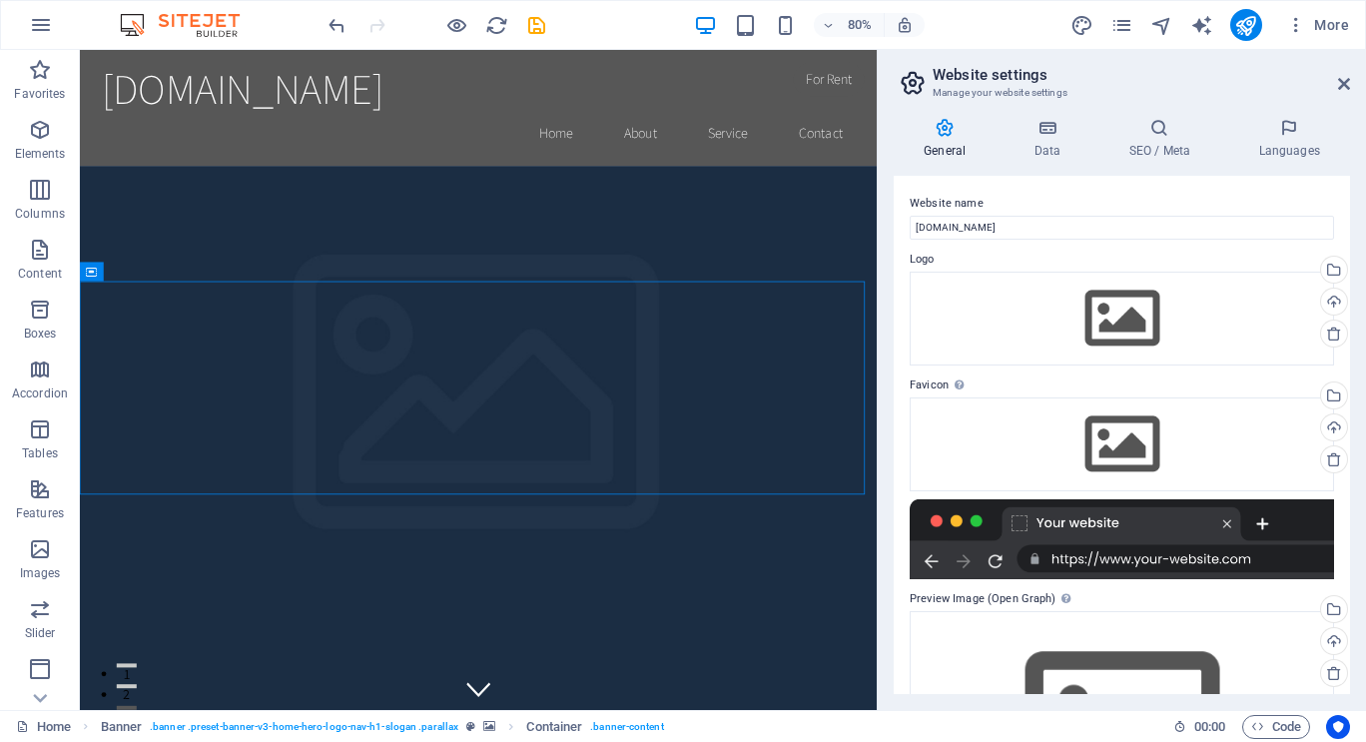
click at [1351, 85] on aside "Website settings Manage your website settings General Data SEO / Meta Languages…" at bounding box center [1120, 380] width 489 height 660
click at [1347, 82] on icon at bounding box center [1344, 84] width 12 height 16
